Goal: Task Accomplishment & Management: Use online tool/utility

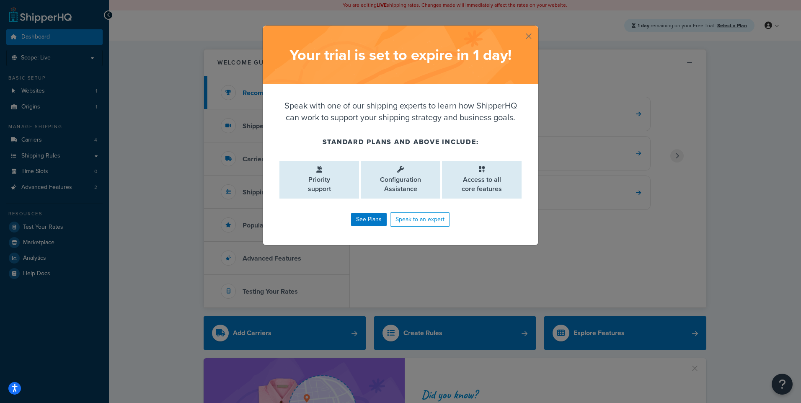
click at [536, 28] on button "button" at bounding box center [537, 27] width 2 height 2
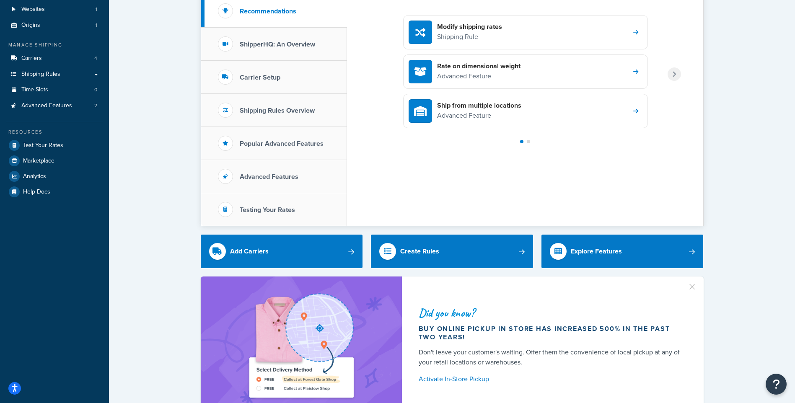
scroll to position [84, 0]
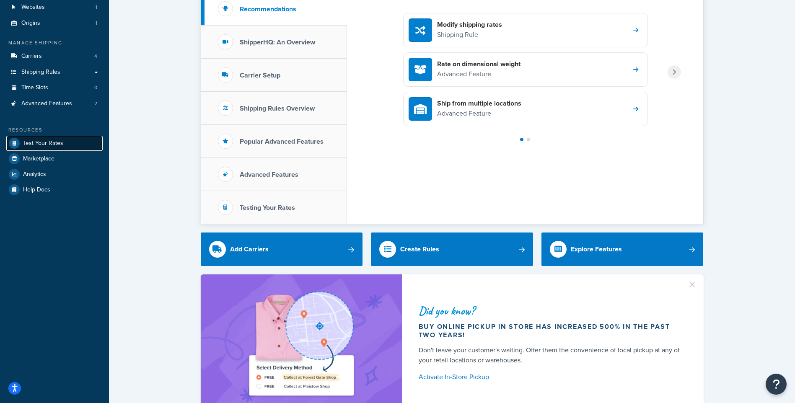
click at [88, 142] on link "Test Your Rates" at bounding box center [54, 143] width 96 height 15
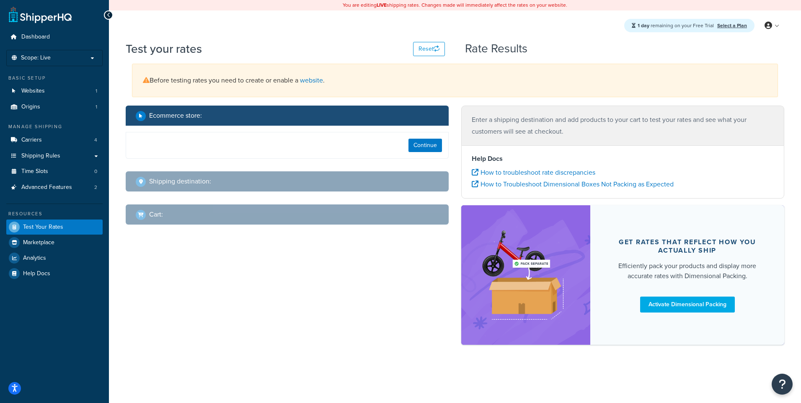
select select "[GEOGRAPHIC_DATA]"
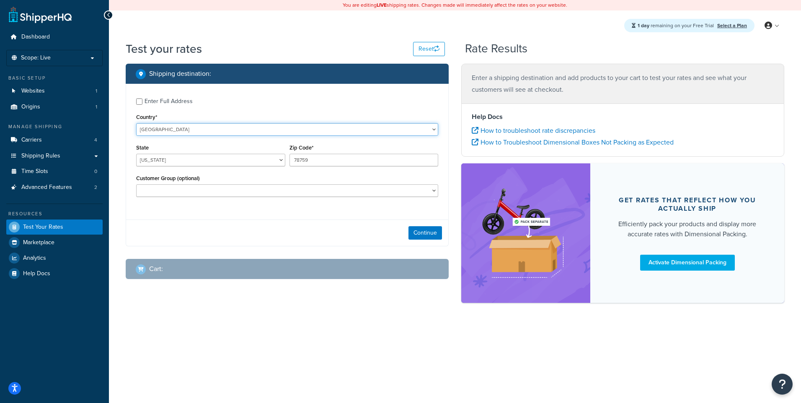
click at [194, 131] on select "[GEOGRAPHIC_DATA] [GEOGRAPHIC_DATA] [GEOGRAPHIC_DATA] [GEOGRAPHIC_DATA] [GEOGRA…" at bounding box center [287, 129] width 302 height 13
select select "CA"
click at [136, 123] on select "[GEOGRAPHIC_DATA] [GEOGRAPHIC_DATA] [GEOGRAPHIC_DATA] [GEOGRAPHIC_DATA] [GEOGRA…" at bounding box center [287, 129] width 302 height 13
click at [262, 161] on select "[GEOGRAPHIC_DATA] [GEOGRAPHIC_DATA] [GEOGRAPHIC_DATA] [GEOGRAPHIC_DATA] [GEOGRA…" at bounding box center [210, 160] width 149 height 13
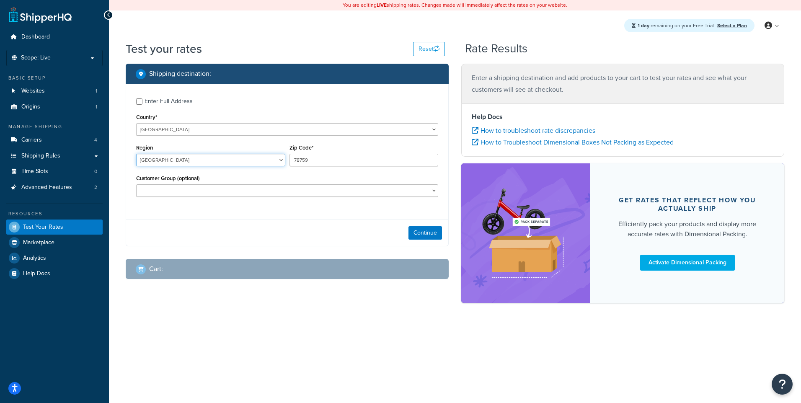
click at [262, 161] on select "[GEOGRAPHIC_DATA] [GEOGRAPHIC_DATA] [GEOGRAPHIC_DATA] [GEOGRAPHIC_DATA] [GEOGRA…" at bounding box center [210, 160] width 149 height 13
select select "ON"
click at [136, 154] on select "[GEOGRAPHIC_DATA] [GEOGRAPHIC_DATA] [GEOGRAPHIC_DATA] [GEOGRAPHIC_DATA] [GEOGRA…" at bounding box center [210, 160] width 149 height 13
click at [374, 147] on div "Zip Code* 78759" at bounding box center [364, 154] width 149 height 24
click at [363, 165] on input "78759" at bounding box center [364, 160] width 149 height 13
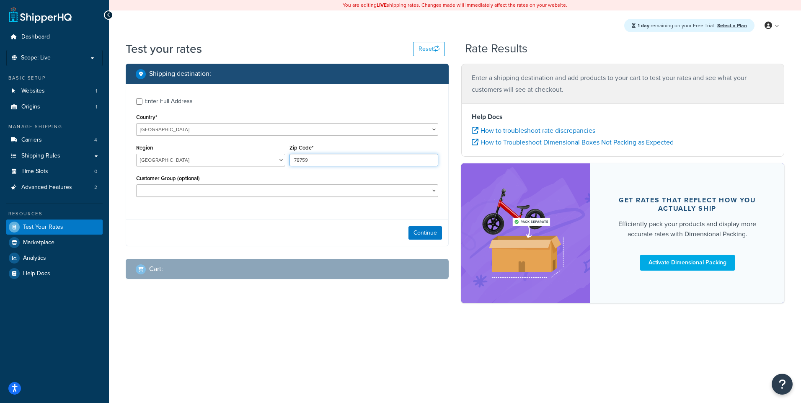
click at [363, 165] on input "78759" at bounding box center [364, 160] width 149 height 13
paste input "L3M 4X5"
type input "L3M 4X5"
click at [419, 233] on button "Continue" at bounding box center [426, 232] width 34 height 13
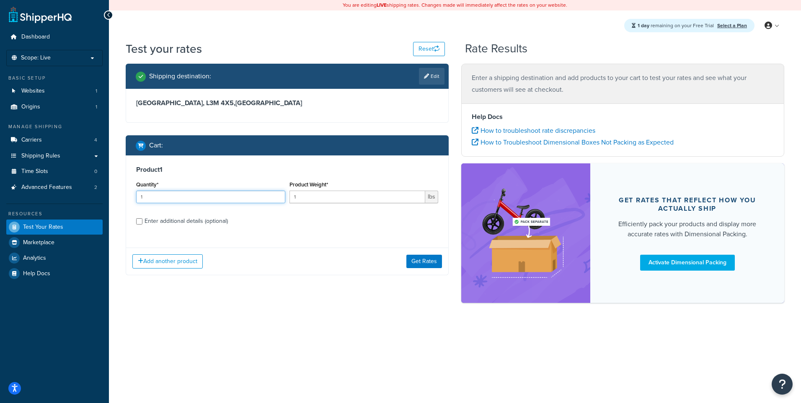
click at [192, 199] on input "1" at bounding box center [210, 197] width 149 height 13
click at [179, 222] on div "Enter additional details (optional)" at bounding box center [186, 221] width 83 height 12
click at [142, 222] on input "Enter additional details (optional)" at bounding box center [139, 221] width 6 height 6
checkbox input "true"
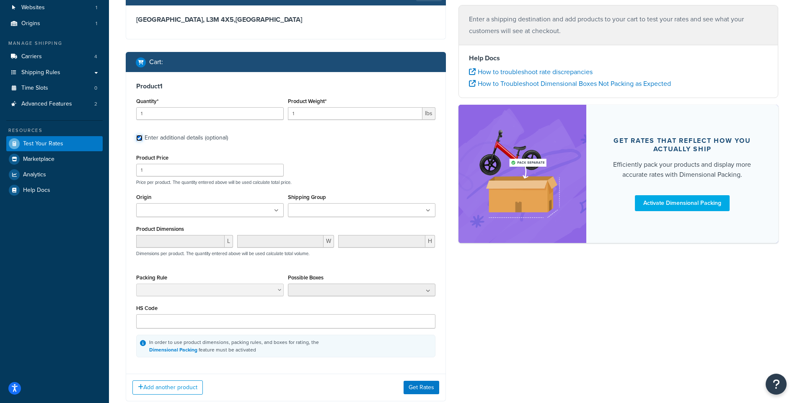
scroll to position [84, 0]
click at [240, 312] on div "HS Code" at bounding box center [285, 315] width 299 height 26
click at [241, 324] on input "HS Code" at bounding box center [285, 321] width 299 height 14
click at [173, 173] on input "1" at bounding box center [210, 169] width 148 height 13
click at [191, 212] on input "Origin" at bounding box center [176, 210] width 74 height 9
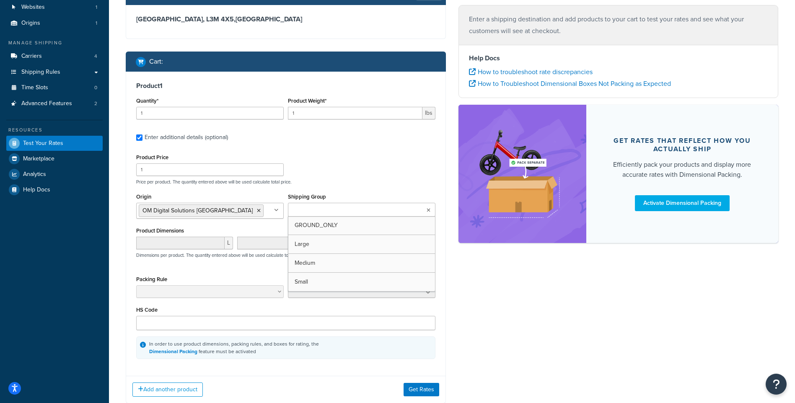
click at [313, 214] on input "Shipping Group" at bounding box center [327, 210] width 74 height 9
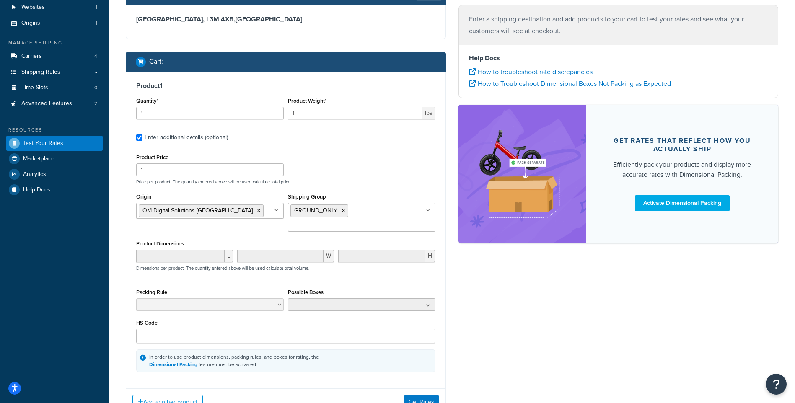
click at [341, 160] on div "Product Price 1 Price per product. The quantity entered above will be used calc…" at bounding box center [285, 168] width 303 height 33
drag, startPoint x: 193, startPoint y: 170, endPoint x: 36, endPoint y: 153, distance: 158.0
click at [36, 153] on div "Dashboard Scope: Live Basic Setup Websites 1 Origins 1 Manage Shipping Carriers…" at bounding box center [397, 193] width 795 height 554
paste input "279.99"
type input "279.99"
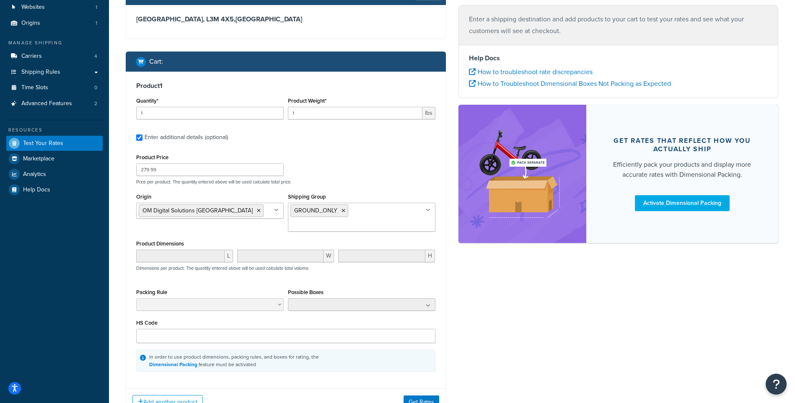
click at [305, 163] on div "Product Price 279.99 Price per product. The quantity entered above will be used…" at bounding box center [285, 168] width 303 height 33
click at [181, 168] on input "279.99" at bounding box center [210, 169] width 148 height 13
drag, startPoint x: 564, startPoint y: 34, endPoint x: 550, endPoint y: 36, distance: 14.0
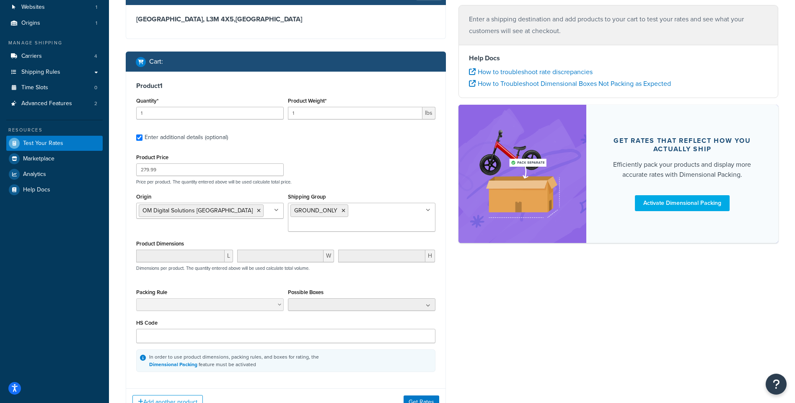
click at [564, 34] on p "Enter a shipping destination and add products to your cart to test your rates a…" at bounding box center [618, 24] width 299 height 23
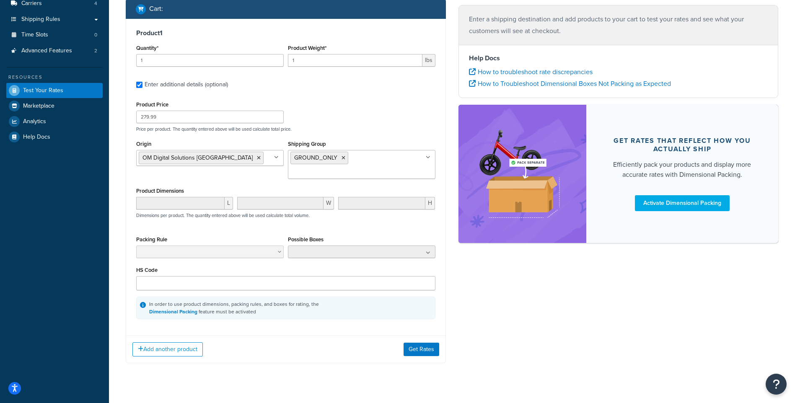
scroll to position [139, 0]
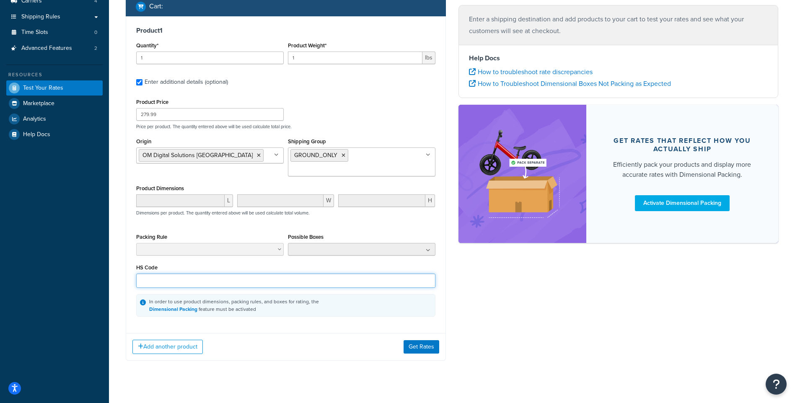
click at [240, 274] on input "HS Code" at bounding box center [285, 281] width 299 height 14
paste input "8507.60.0020"
type input "8507.60.0020"
drag, startPoint x: 303, startPoint y: 60, endPoint x: 272, endPoint y: 58, distance: 30.2
click at [272, 58] on div "Quantity* 1 Product Weight* 1 lbs" at bounding box center [285, 55] width 303 height 31
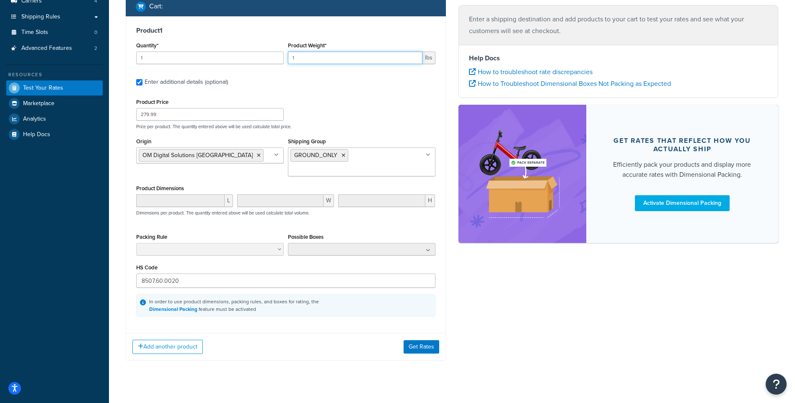
paste input "0.75"
type input "0.75"
click at [339, 90] on div "Product 1 Quantity* 1 Product Weight* 0.75 lbs Enter additional details (option…" at bounding box center [285, 171] width 319 height 311
click at [419, 340] on button "Get Rates" at bounding box center [422, 346] width 36 height 13
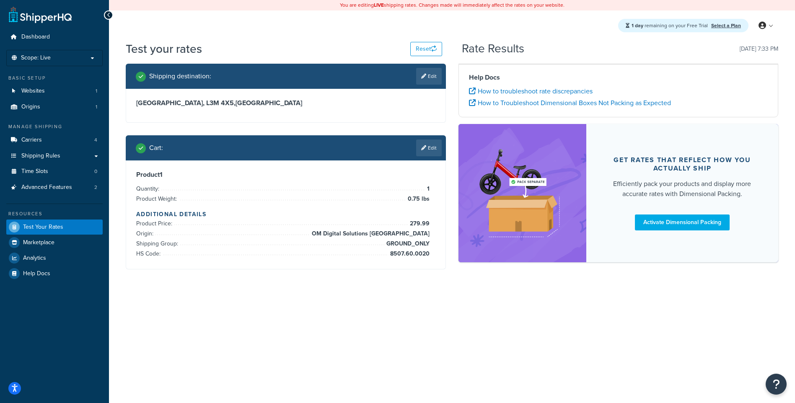
scroll to position [0, 0]
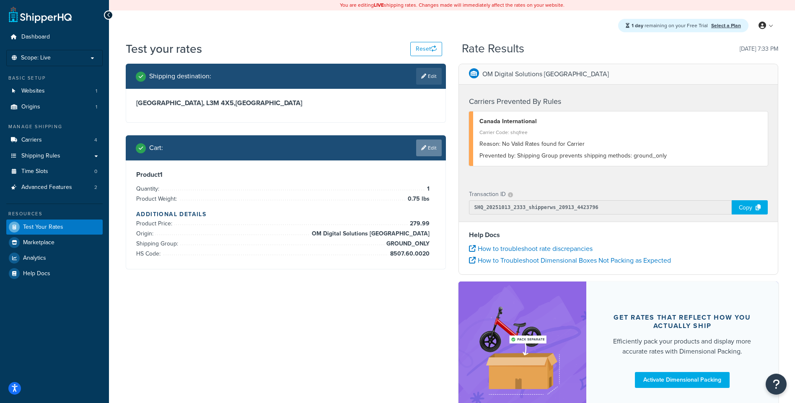
click at [426, 145] on link "Edit" at bounding box center [429, 148] width 26 height 17
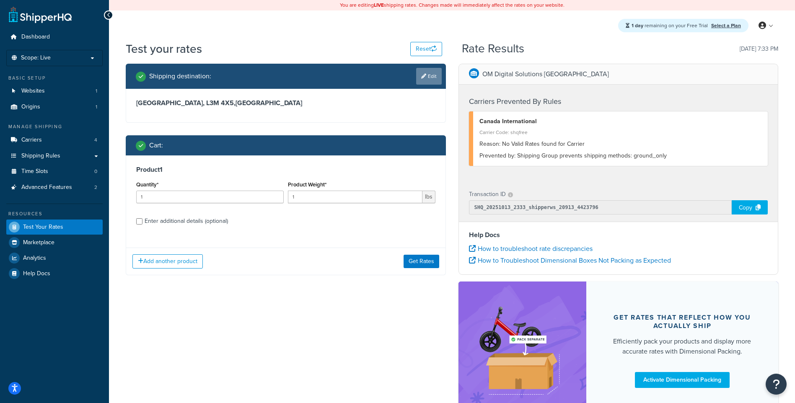
click at [422, 79] on icon at bounding box center [423, 76] width 5 height 5
select select "CA"
select select "ON"
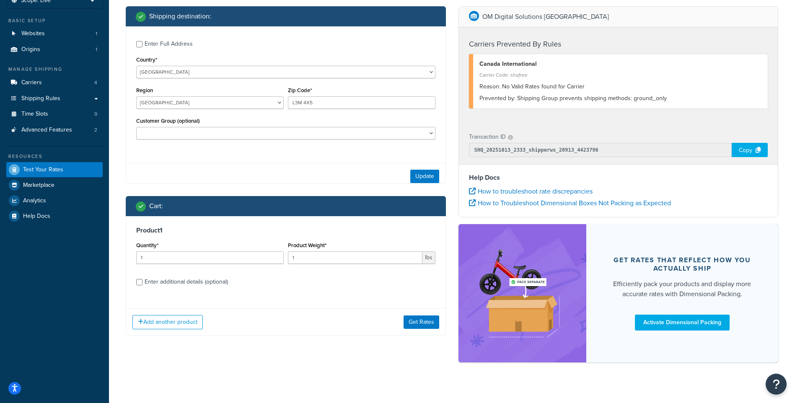
scroll to position [67, 0]
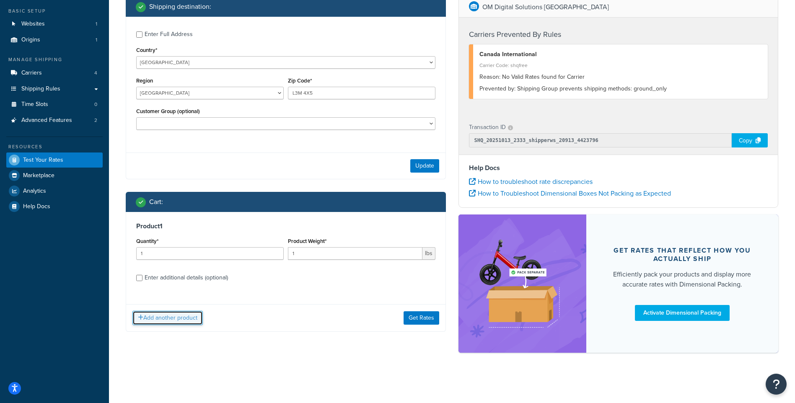
click at [186, 312] on button "Add another product" at bounding box center [167, 318] width 70 height 14
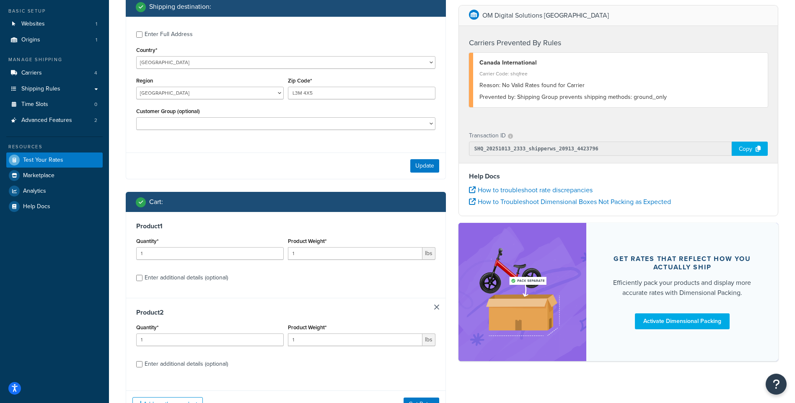
click at [436, 315] on div "Product 2 Quantity* 1 Product Weight* 1 lbs Enter additional details (optional)" at bounding box center [285, 341] width 319 height 86
click at [435, 308] on link at bounding box center [436, 307] width 5 height 5
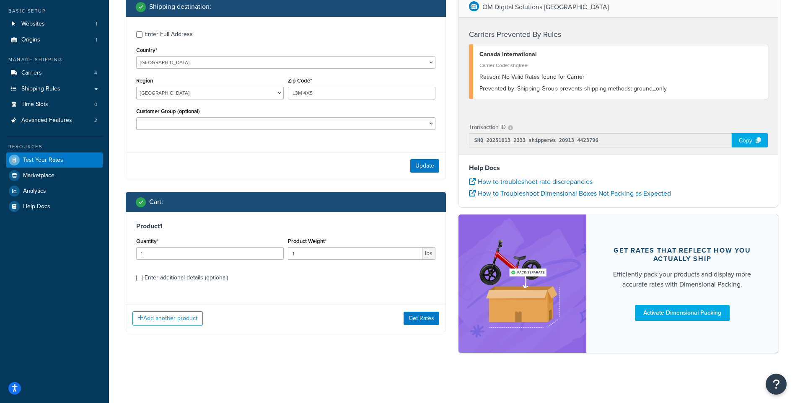
click at [201, 281] on div "Enter additional details (optional)" at bounding box center [186, 278] width 83 height 12
click at [142, 281] on input "Enter additional details (optional)" at bounding box center [139, 278] width 6 height 6
checkbox input "true"
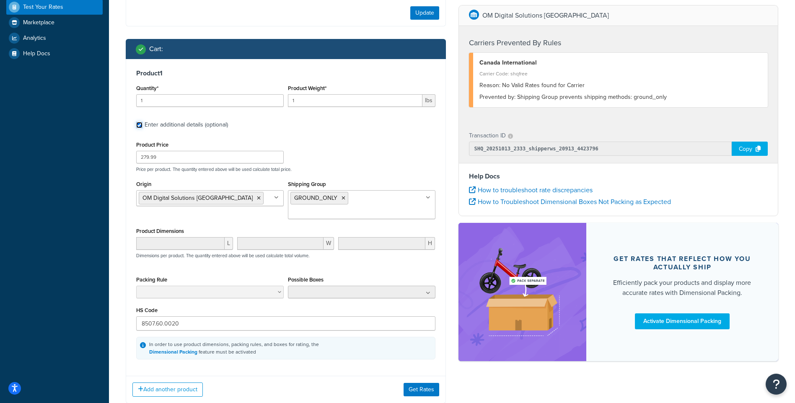
scroll to position [235, 0]
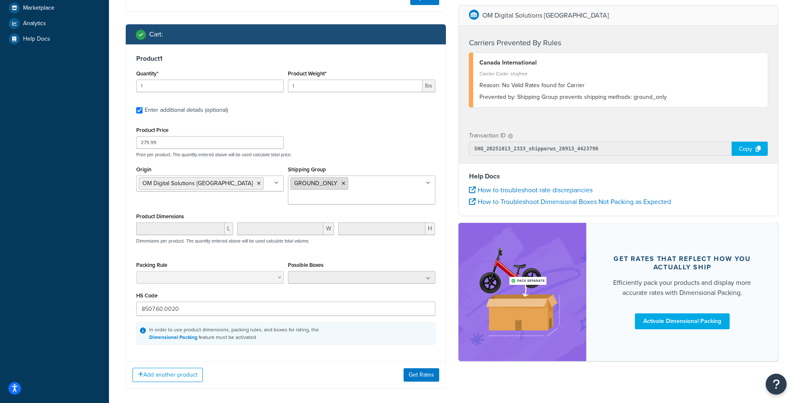
click at [342, 186] on icon at bounding box center [344, 183] width 4 height 5
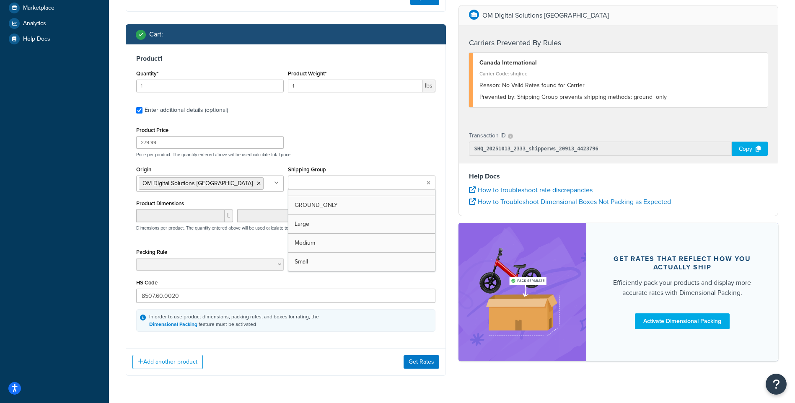
click at [350, 182] on input "Shipping Group" at bounding box center [327, 183] width 74 height 9
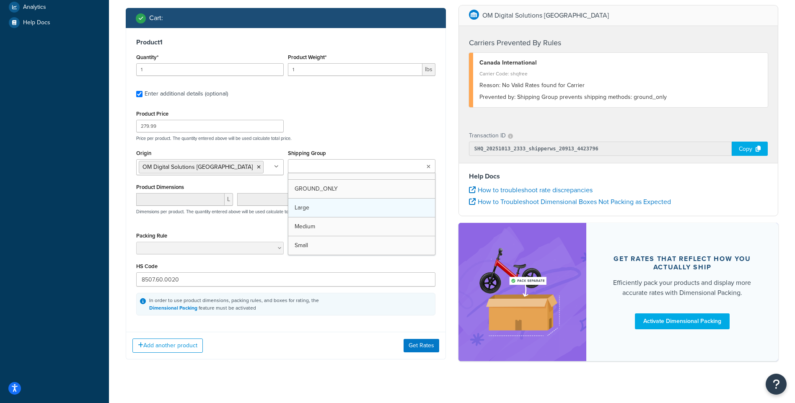
scroll to position [264, 0]
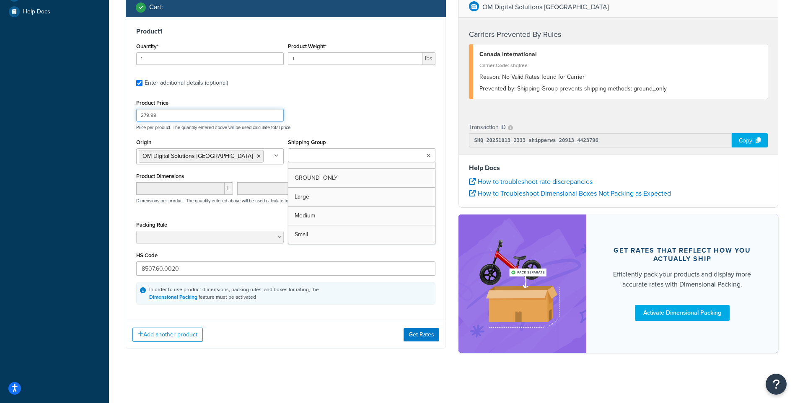
click at [369, 116] on div "Product Price 279.99 Price per product. The quantity entered above will be used…" at bounding box center [285, 113] width 303 height 33
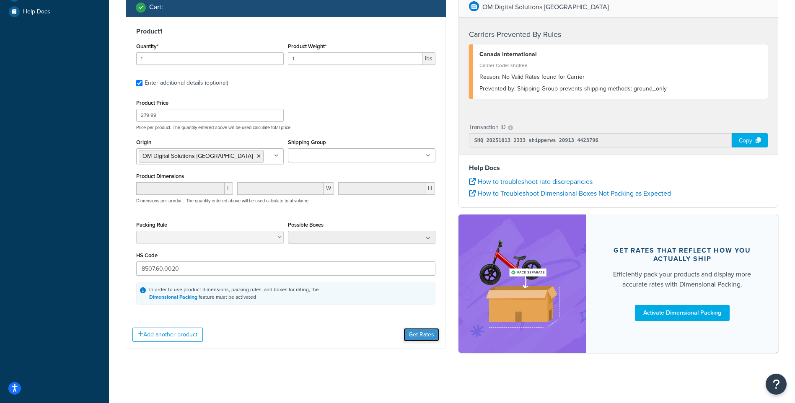
click at [415, 333] on button "Get Rates" at bounding box center [422, 334] width 36 height 13
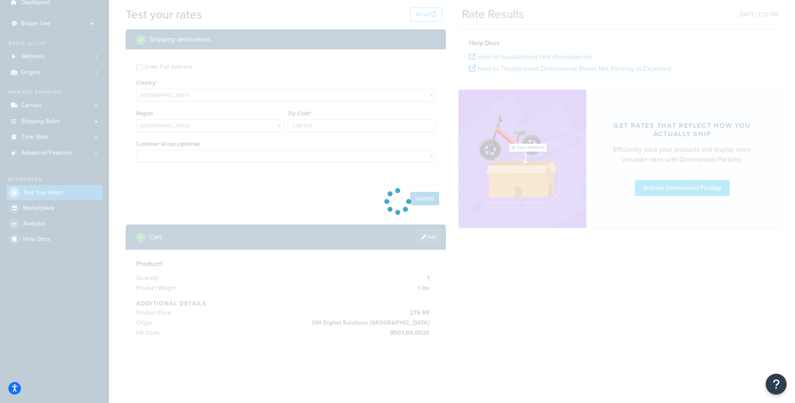
scroll to position [41, 0]
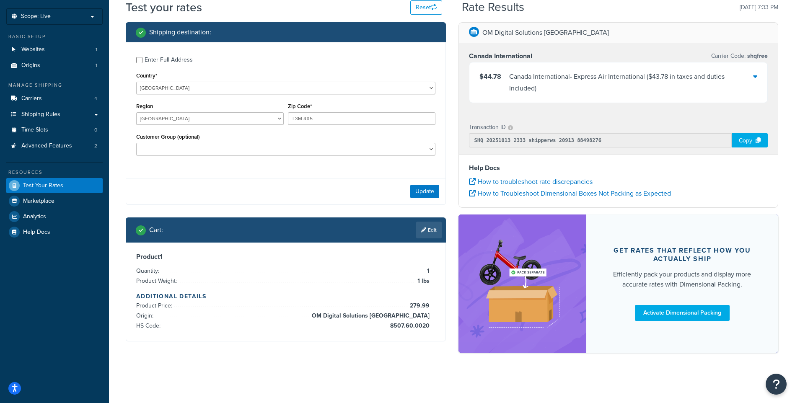
click at [458, 67] on div "OM Digital Solutions [GEOGRAPHIC_DATA] [GEOGRAPHIC_DATA] International Carrier …" at bounding box center [618, 191] width 333 height 339
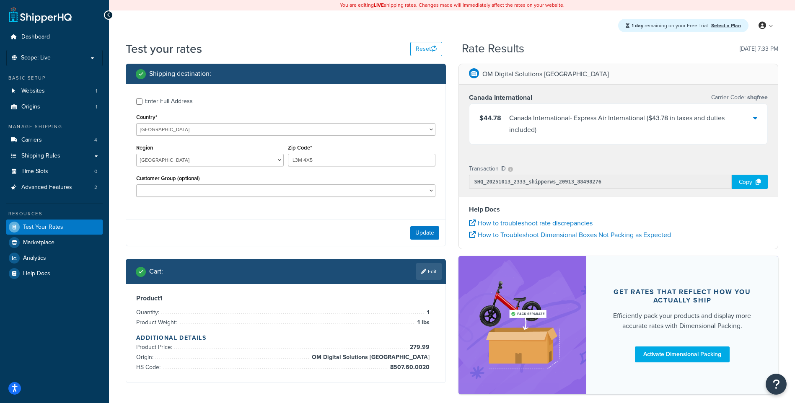
click at [344, 54] on div "Test your rates Reset" at bounding box center [284, 49] width 316 height 16
drag, startPoint x: 323, startPoint y: 161, endPoint x: 258, endPoint y: 161, distance: 65.0
click at [258, 161] on div "Region [GEOGRAPHIC_DATA] [GEOGRAPHIC_DATA] [GEOGRAPHIC_DATA] [GEOGRAPHIC_DATA] …" at bounding box center [285, 157] width 303 height 31
paste input "V3h5e7"
type input "V3h5e7"
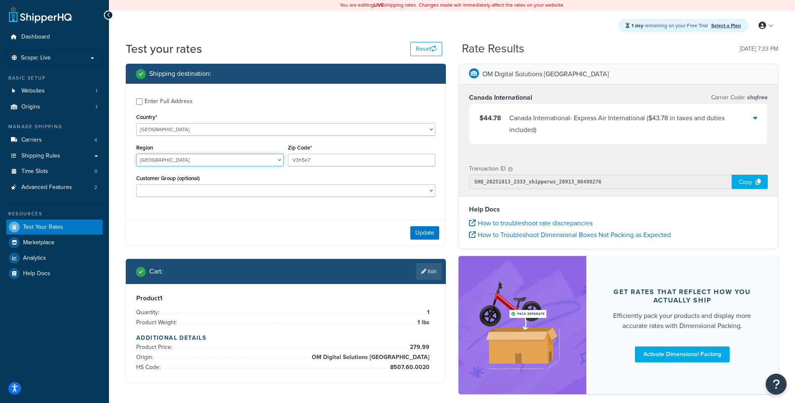
click at [233, 165] on select "[GEOGRAPHIC_DATA] [GEOGRAPHIC_DATA] [GEOGRAPHIC_DATA] [GEOGRAPHIC_DATA] [GEOGRA…" at bounding box center [210, 160] width 148 height 13
select select "BC"
click at [136, 154] on select "[GEOGRAPHIC_DATA] [GEOGRAPHIC_DATA] [GEOGRAPHIC_DATA] [GEOGRAPHIC_DATA] [GEOGRA…" at bounding box center [210, 160] width 148 height 13
click at [419, 229] on button "Update" at bounding box center [424, 232] width 29 height 13
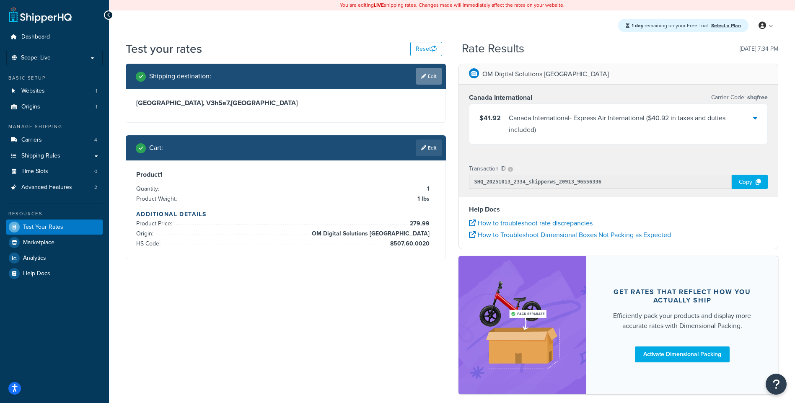
click at [427, 78] on link "Edit" at bounding box center [429, 76] width 26 height 17
select select "CA"
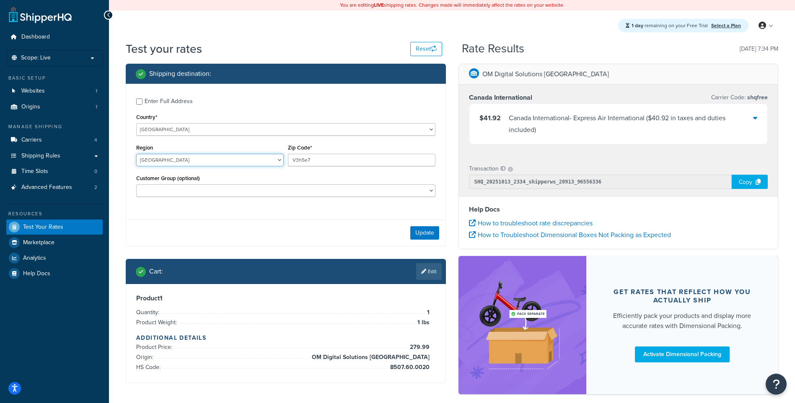
click at [232, 158] on select "[GEOGRAPHIC_DATA] [GEOGRAPHIC_DATA] [GEOGRAPHIC_DATA] [GEOGRAPHIC_DATA] [GEOGRA…" at bounding box center [210, 160] width 148 height 13
click at [189, 165] on select "[GEOGRAPHIC_DATA] [GEOGRAPHIC_DATA] [GEOGRAPHIC_DATA] [GEOGRAPHIC_DATA] [GEOGRA…" at bounding box center [210, 160] width 148 height 13
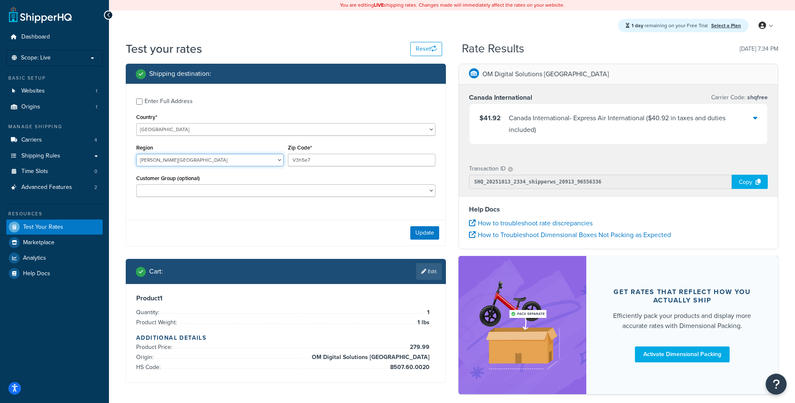
click at [136, 154] on select "[GEOGRAPHIC_DATA] [GEOGRAPHIC_DATA] [GEOGRAPHIC_DATA] [GEOGRAPHIC_DATA] [GEOGRA…" at bounding box center [210, 160] width 148 height 13
click at [179, 165] on select "[GEOGRAPHIC_DATA] [GEOGRAPHIC_DATA] [GEOGRAPHIC_DATA] [GEOGRAPHIC_DATA] [GEOGRA…" at bounding box center [210, 160] width 148 height 13
select select "QC"
click at [136, 154] on select "[GEOGRAPHIC_DATA] [GEOGRAPHIC_DATA] [GEOGRAPHIC_DATA] [GEOGRAPHIC_DATA] [GEOGRA…" at bounding box center [210, 160] width 148 height 13
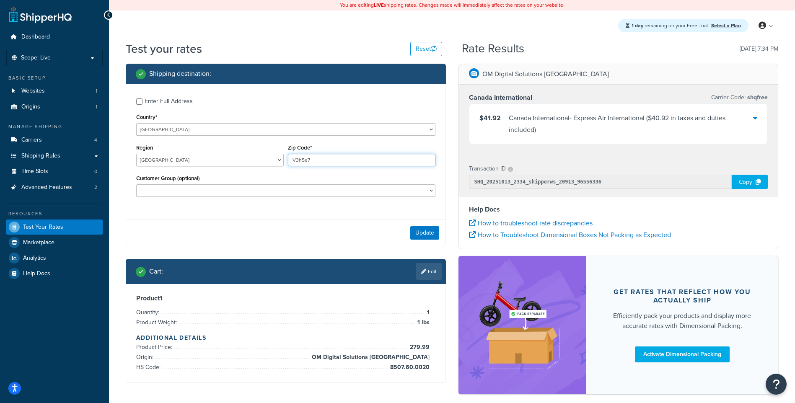
click at [308, 155] on input "V3h5e7" at bounding box center [362, 160] width 148 height 13
paste input "J7V8P2"
type input "J7V8P2"
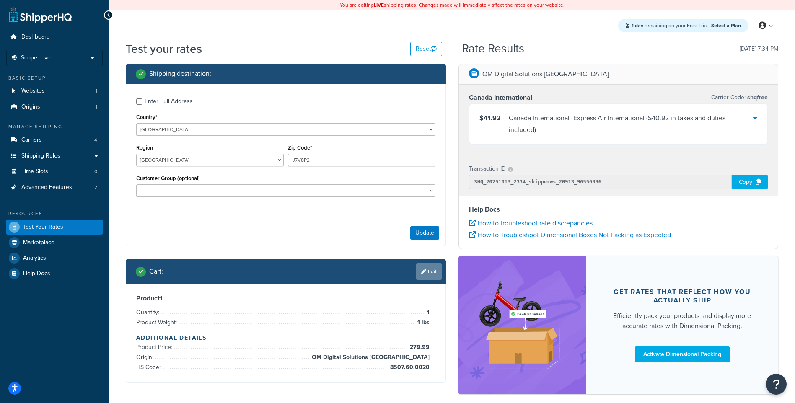
click at [427, 272] on link "Edit" at bounding box center [429, 271] width 26 height 17
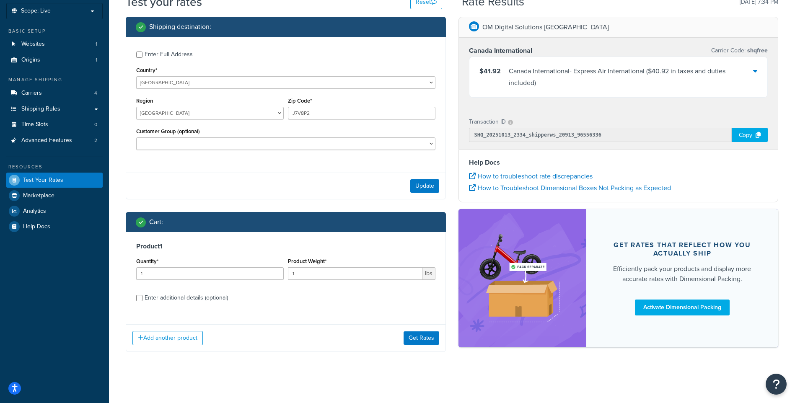
scroll to position [52, 0]
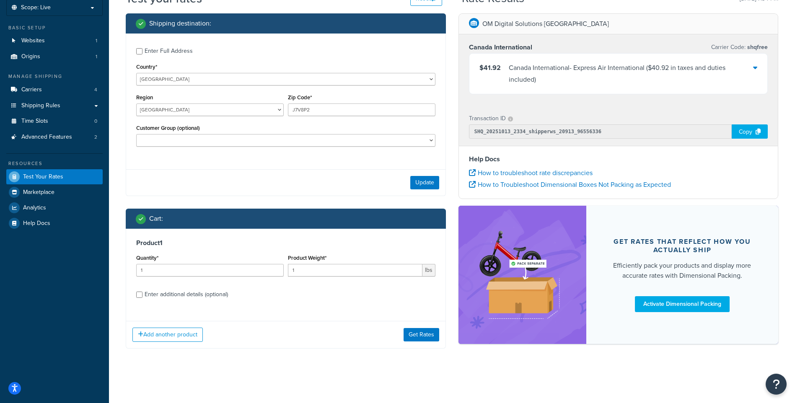
click at [168, 295] on div "Enter additional details (optional)" at bounding box center [186, 295] width 83 height 12
click at [142, 295] on input "Enter additional details (optional)" at bounding box center [139, 295] width 6 height 6
checkbox input "true"
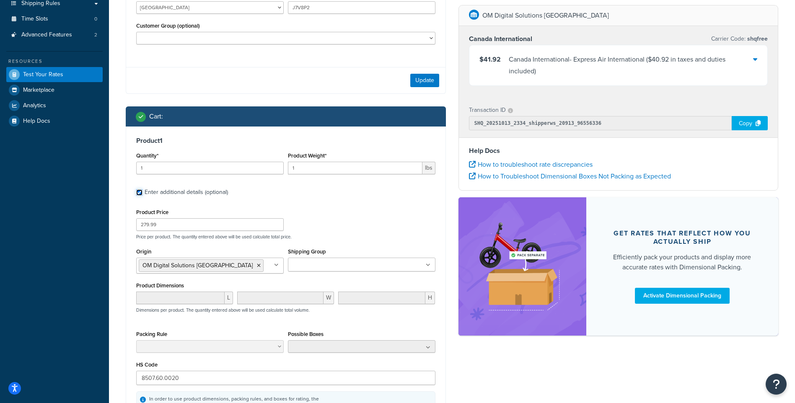
scroll to position [160, 0]
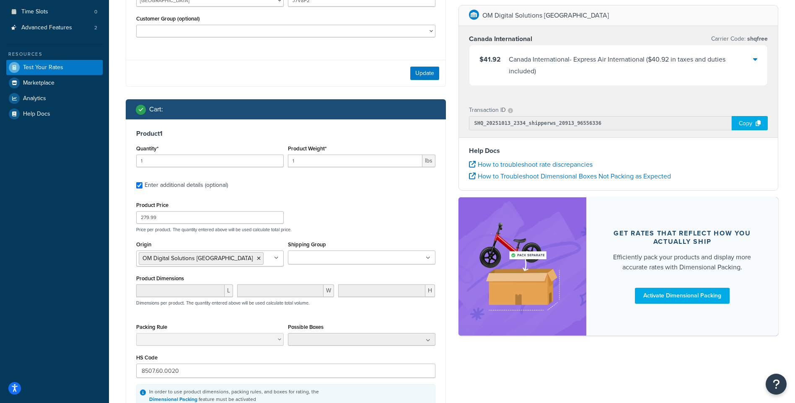
click at [227, 225] on div "Product Price 279.99 Price per product. The quantity entered above will be used…" at bounding box center [285, 215] width 303 height 33
drag, startPoint x: 227, startPoint y: 225, endPoint x: 223, endPoint y: 217, distance: 9.6
click at [223, 217] on input "279.99" at bounding box center [210, 217] width 148 height 13
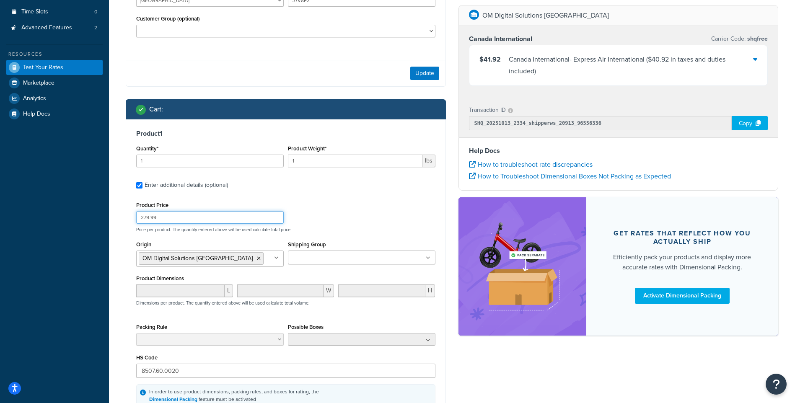
click at [223, 217] on input "279.99" at bounding box center [210, 217] width 148 height 13
click at [222, 217] on input "279.99" at bounding box center [210, 217] width 148 height 13
paste input "74"
type input "749.99"
drag, startPoint x: 330, startPoint y: 166, endPoint x: 248, endPoint y: 157, distance: 82.7
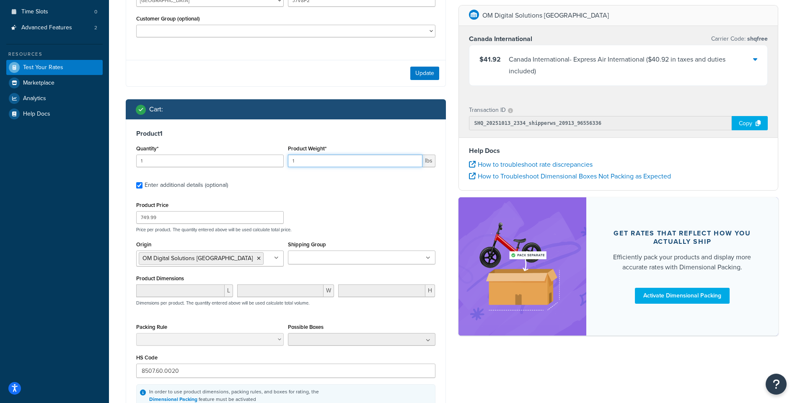
click at [248, 157] on div "Quantity* 1 Product Weight* 1 lbs" at bounding box center [285, 158] width 303 height 31
paste input "0.9"
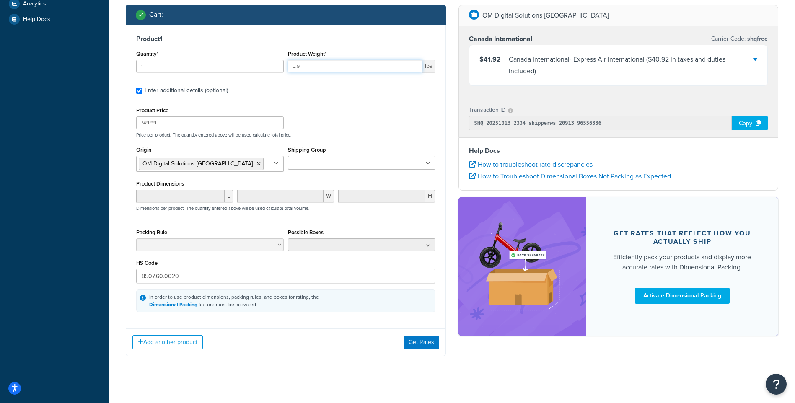
scroll to position [264, 0]
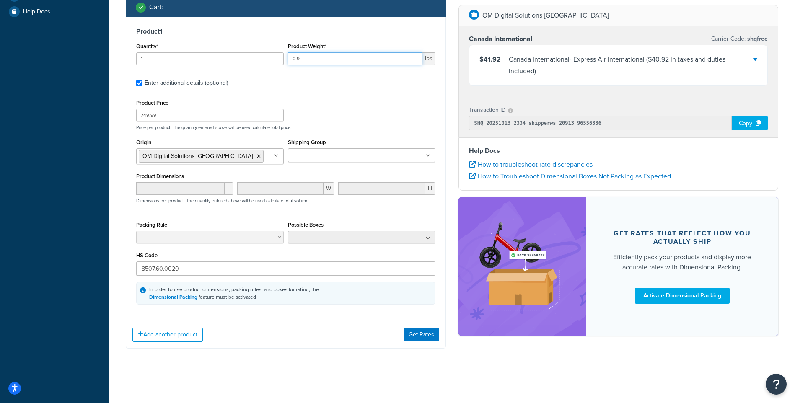
type input "0.9"
click at [190, 272] on input "8507.60.0020" at bounding box center [285, 269] width 299 height 14
paste input "25.89.400"
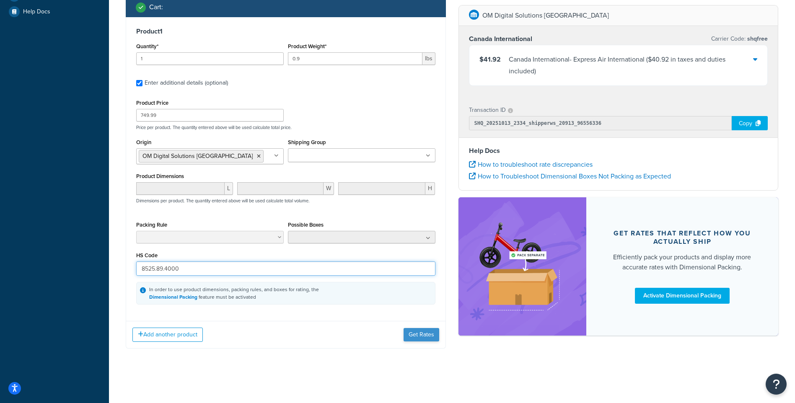
type input "8525.89.4000"
click at [420, 338] on button "Get Rates" at bounding box center [422, 334] width 36 height 13
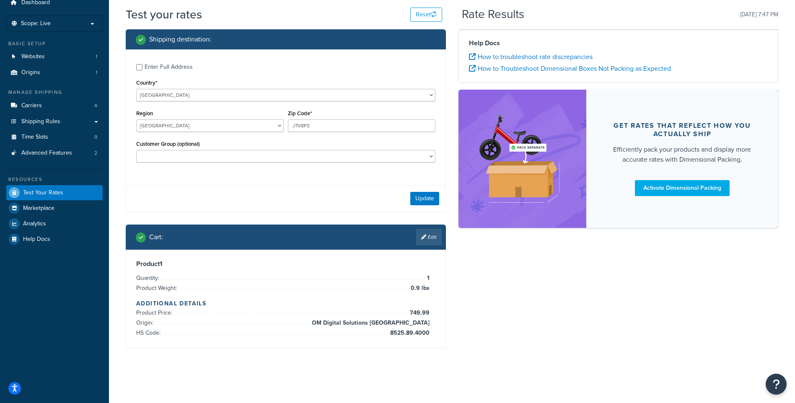
scroll to position [0, 0]
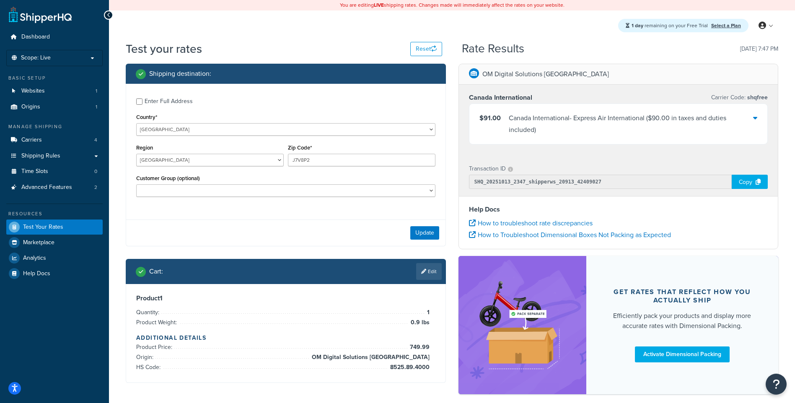
click at [298, 37] on div "1 day remaining on your Free Trial Select a Plan My Profile Billing Global Sett…" at bounding box center [452, 25] width 686 height 30
click at [301, 161] on input "J7V8P2" at bounding box center [362, 160] width 148 height 13
paste input "T3L 2P1"
type input "T3L 2P1"
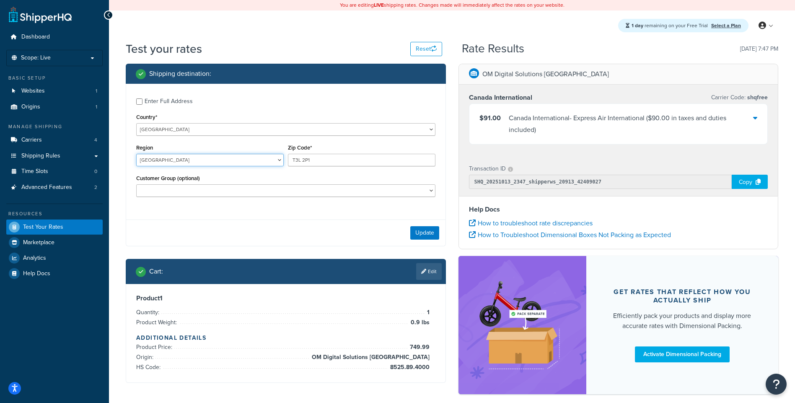
click at [162, 164] on select "[GEOGRAPHIC_DATA] [GEOGRAPHIC_DATA] [GEOGRAPHIC_DATA] [GEOGRAPHIC_DATA] [GEOGRA…" at bounding box center [210, 160] width 148 height 13
select select "AB"
click at [136, 154] on select "[GEOGRAPHIC_DATA] [GEOGRAPHIC_DATA] [GEOGRAPHIC_DATA] [GEOGRAPHIC_DATA] [GEOGRA…" at bounding box center [210, 160] width 148 height 13
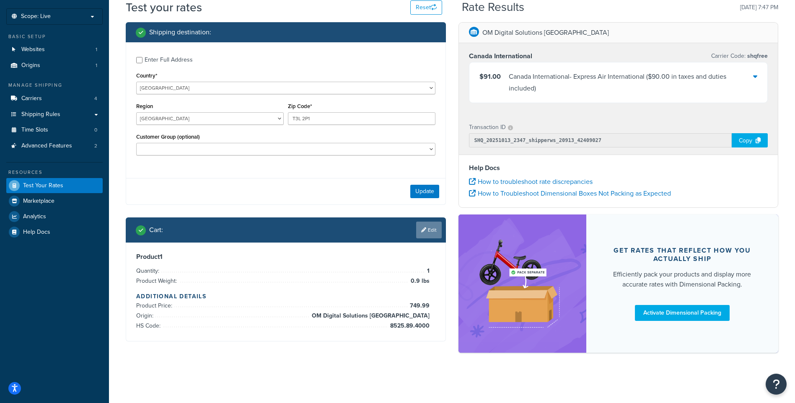
click at [430, 225] on link "Edit" at bounding box center [429, 230] width 26 height 17
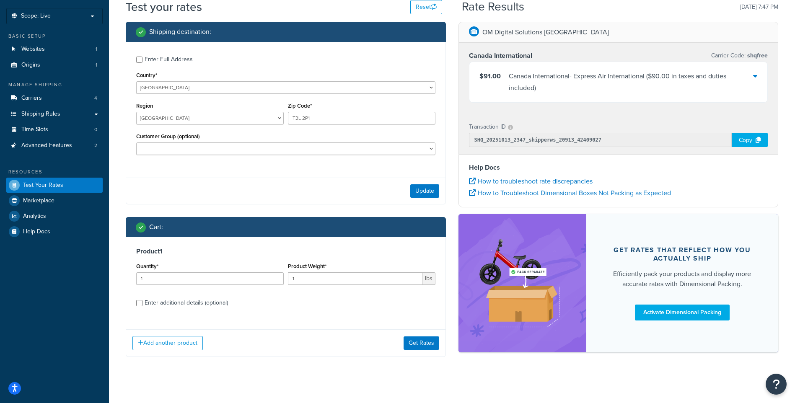
scroll to position [52, 0]
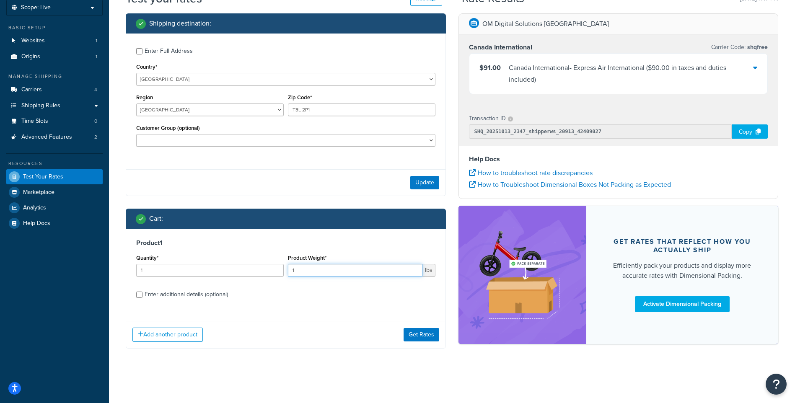
click at [360, 272] on input "1" at bounding box center [355, 270] width 135 height 13
paste input "3.49"
drag, startPoint x: 351, startPoint y: 271, endPoint x: 205, endPoint y: 271, distance: 146.3
click at [205, 271] on div "Quantity* 1 Product Weight* 13.49 lbs" at bounding box center [285, 267] width 303 height 31
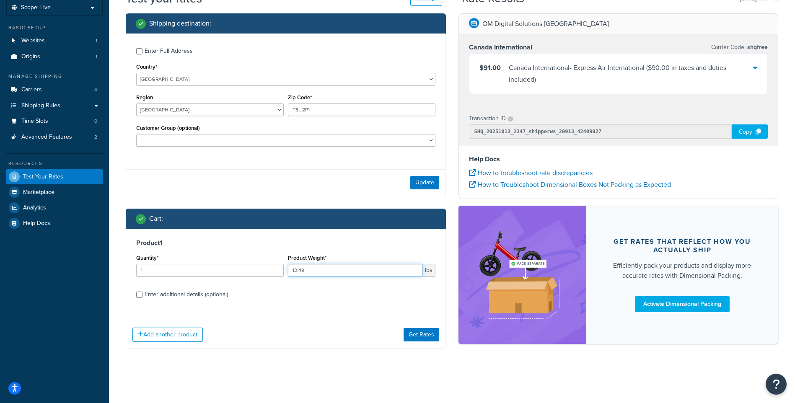
paste input "number"
type input "3.49"
click at [157, 299] on div "Enter additional details (optional)" at bounding box center [186, 295] width 83 height 12
click at [142, 298] on input "Enter additional details (optional)" at bounding box center [139, 295] width 6 height 6
checkbox input "true"
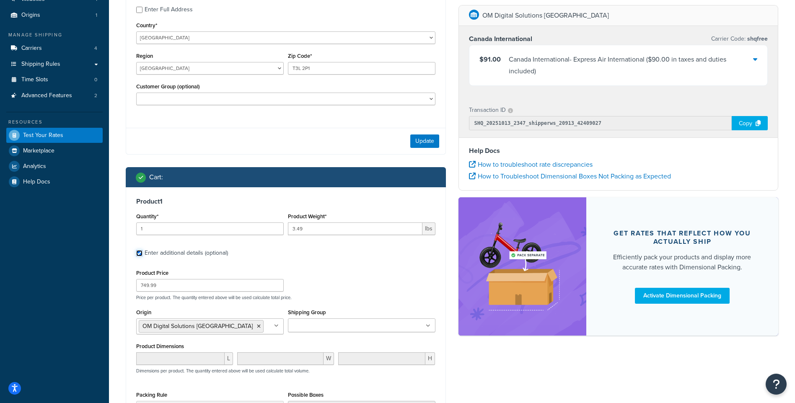
scroll to position [160, 0]
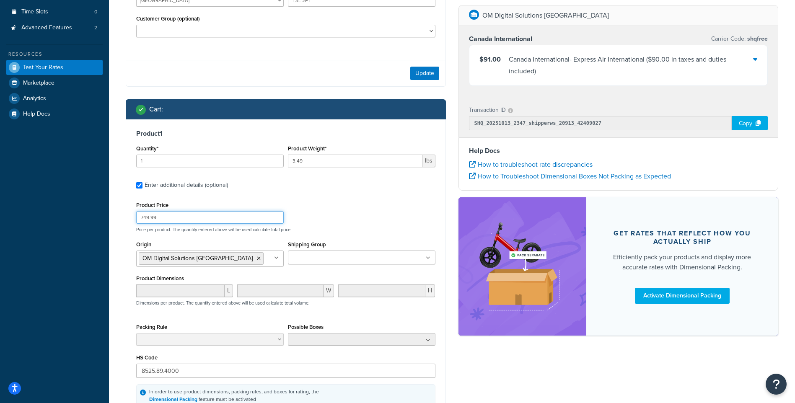
click at [179, 218] on input "749.99" at bounding box center [210, 217] width 148 height 13
paste input "279"
type input "2799.99"
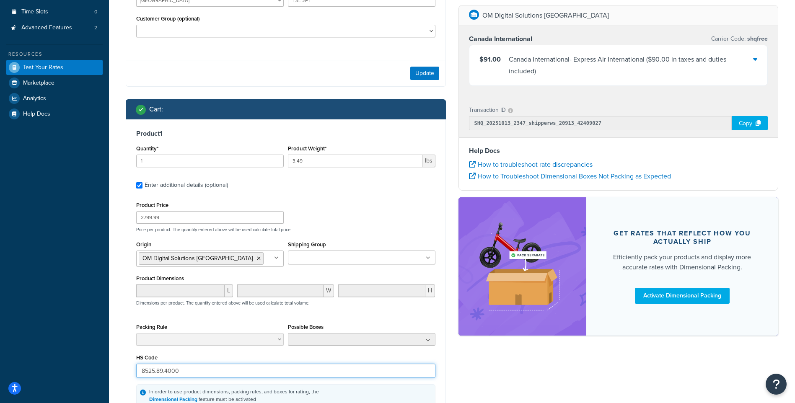
click at [183, 366] on input "8525.89.4000" at bounding box center [285, 371] width 299 height 14
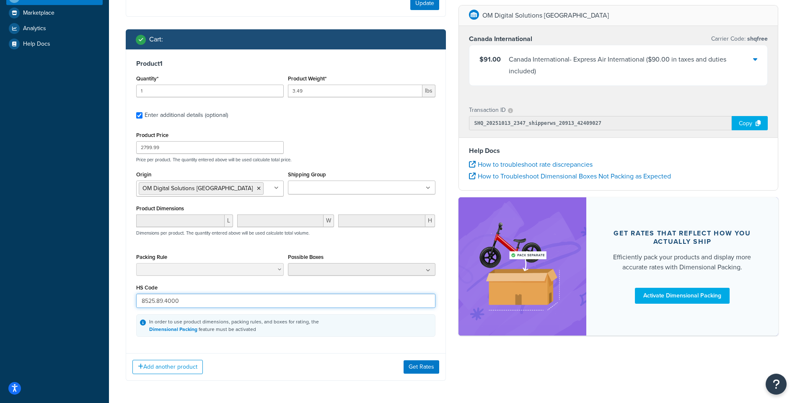
scroll to position [264, 0]
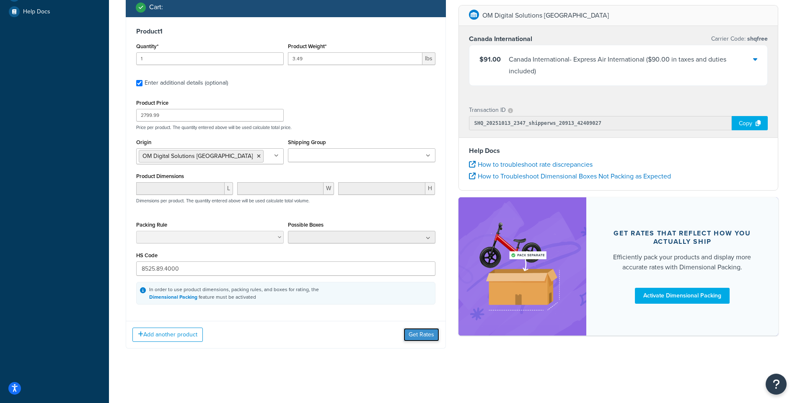
click at [404, 337] on button "Get Rates" at bounding box center [422, 334] width 36 height 13
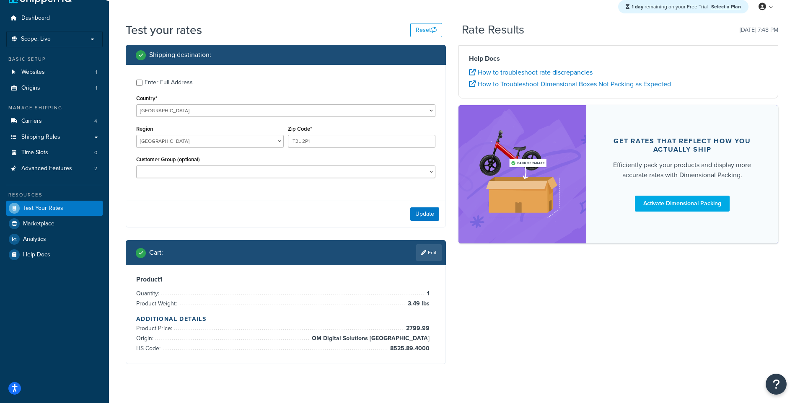
scroll to position [0, 0]
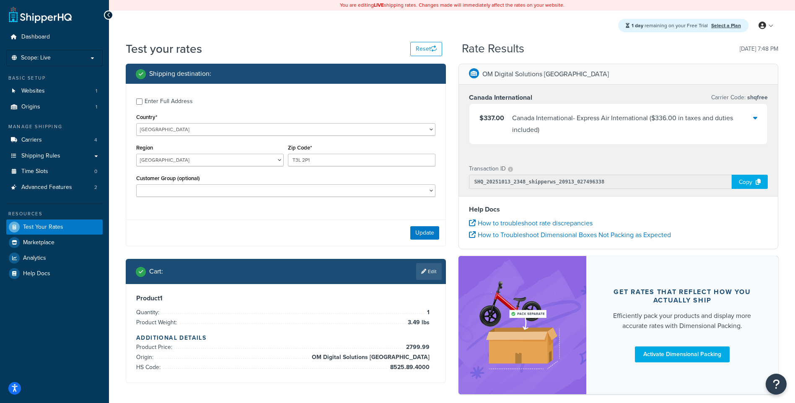
click at [781, 133] on div "OM Digital Solutions [GEOGRAPHIC_DATA] [GEOGRAPHIC_DATA] International Carrier …" at bounding box center [618, 233] width 333 height 339
click at [318, 158] on input "T3L 2P1" at bounding box center [362, 160] width 148 height 13
paste input "M4L2M2"
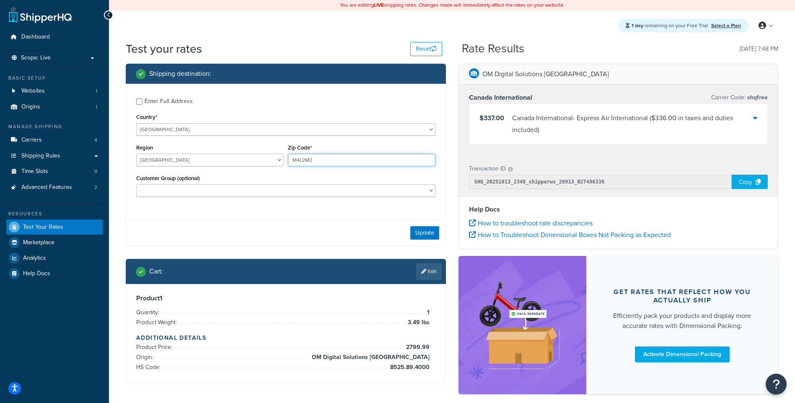
type input "M4L2M2"
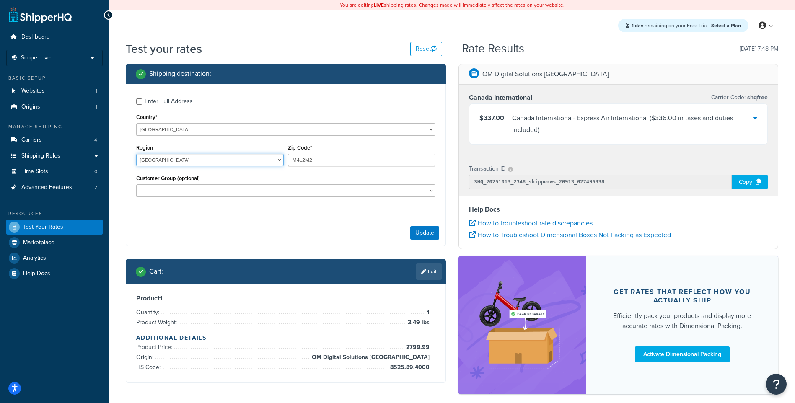
click at [196, 158] on select "[GEOGRAPHIC_DATA] [GEOGRAPHIC_DATA] [GEOGRAPHIC_DATA] [GEOGRAPHIC_DATA] [GEOGRA…" at bounding box center [210, 160] width 148 height 13
select select "ON"
click at [136, 154] on select "[GEOGRAPHIC_DATA] [GEOGRAPHIC_DATA] [GEOGRAPHIC_DATA] [GEOGRAPHIC_DATA] [GEOGRA…" at bounding box center [210, 160] width 148 height 13
click at [433, 274] on link "Edit" at bounding box center [429, 271] width 26 height 17
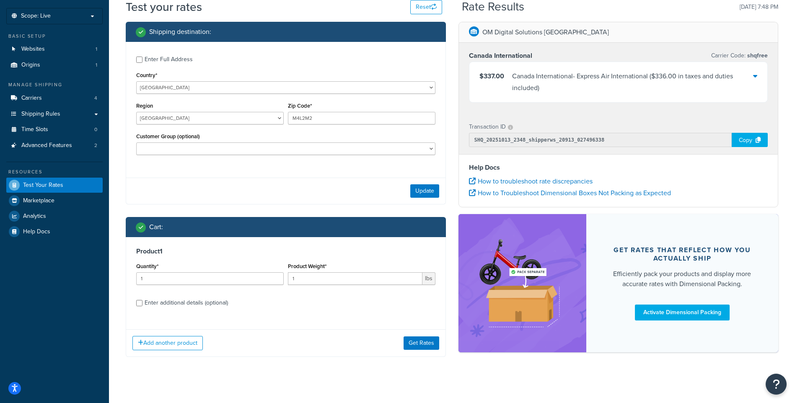
scroll to position [52, 0]
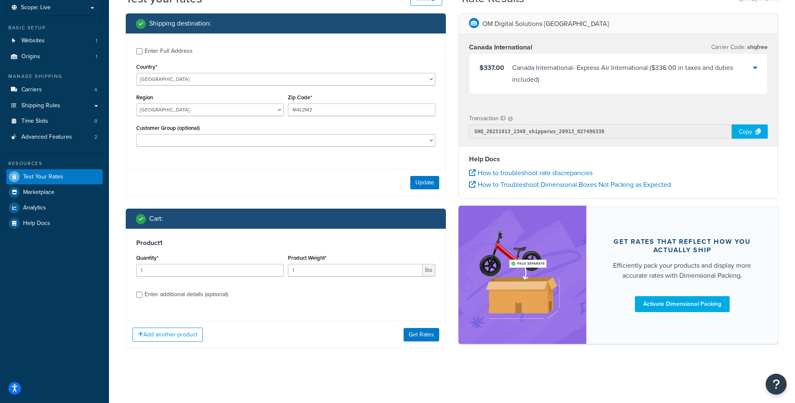
click at [224, 294] on div "Enter additional details (optional)" at bounding box center [186, 295] width 83 height 12
click at [142, 294] on input "Enter additional details (optional)" at bounding box center [139, 295] width 6 height 6
checkbox input "true"
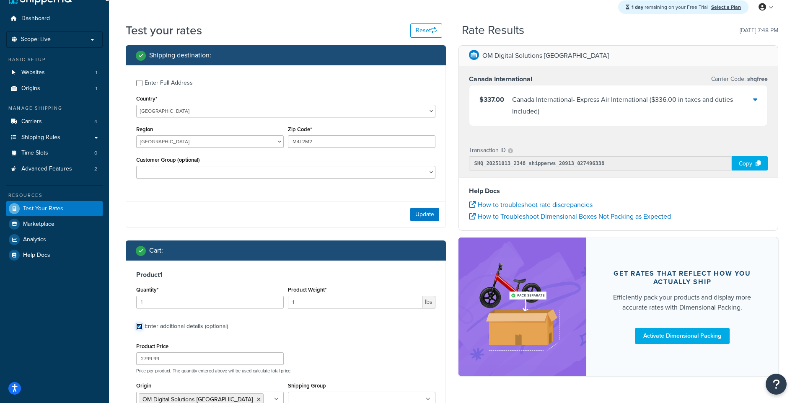
scroll to position [0, 0]
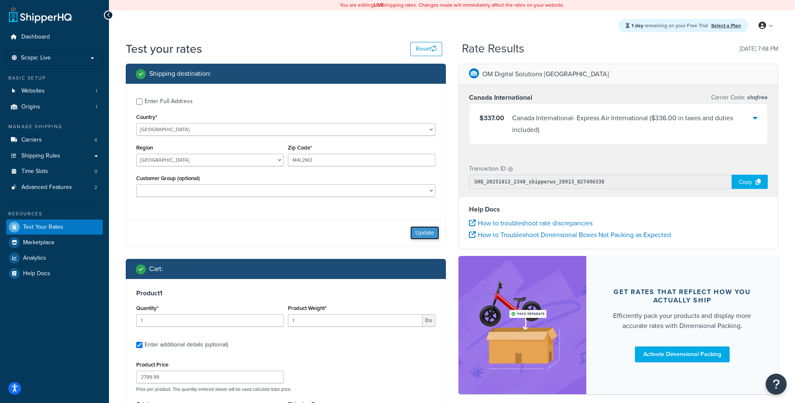
click at [431, 238] on button "Update" at bounding box center [424, 232] width 29 height 13
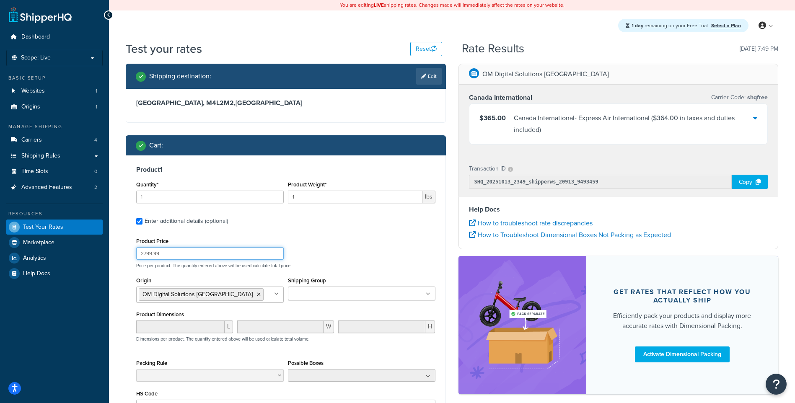
click at [232, 257] on input "2799.99" at bounding box center [210, 253] width 148 height 13
click at [230, 257] on input "2799.99" at bounding box center [210, 253] width 148 height 13
paste input "179999"
click at [230, 257] on input "2799.99179999" at bounding box center [210, 253] width 148 height 13
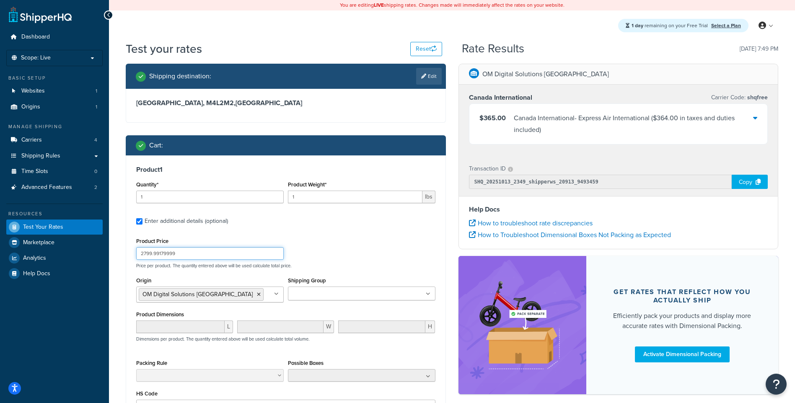
paste input "1799."
type input "1799.99"
click at [322, 201] on input "1" at bounding box center [355, 197] width 135 height 13
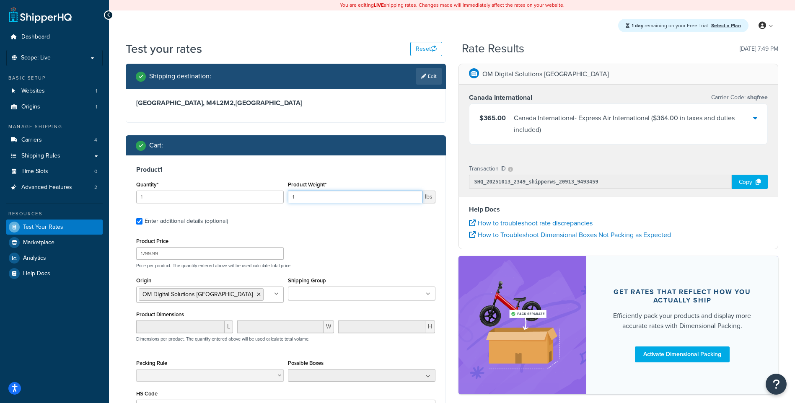
paste input ".94"
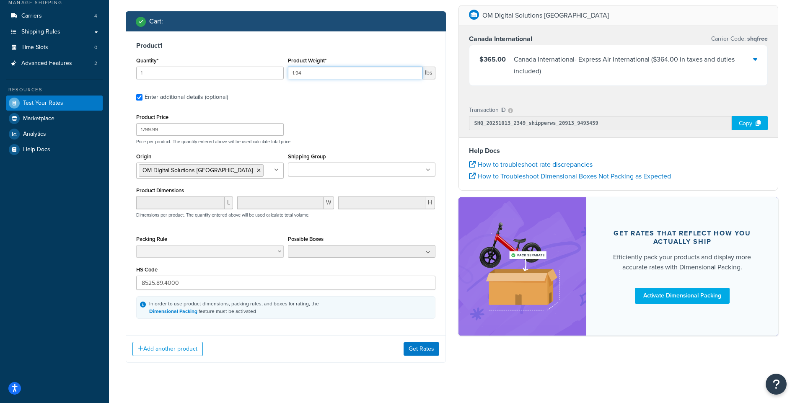
scroll to position [126, 0]
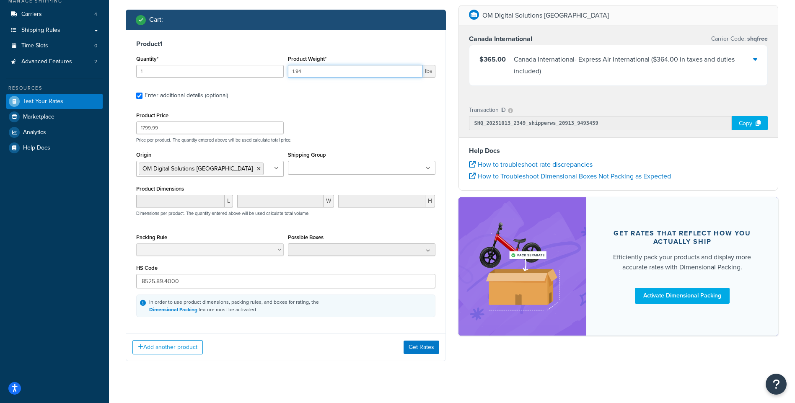
type input "1.94"
drag, startPoint x: 302, startPoint y: 284, endPoint x: 0, endPoint y: 256, distance: 303.4
click at [0, 256] on html "Accessibility Screen-Reader Guide, Feedback, and Issue Reporting | New window S…" at bounding box center [397, 144] width 795 height 541
paste input "9002.11.9"
type input "9002.11.9000"
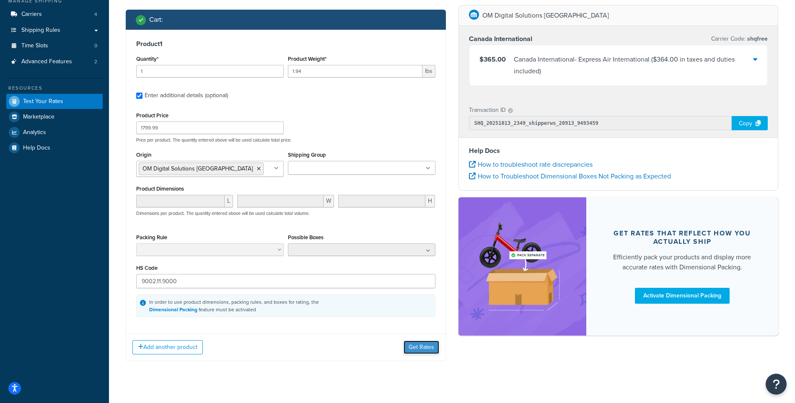
click at [416, 348] on button "Get Rates" at bounding box center [422, 347] width 36 height 13
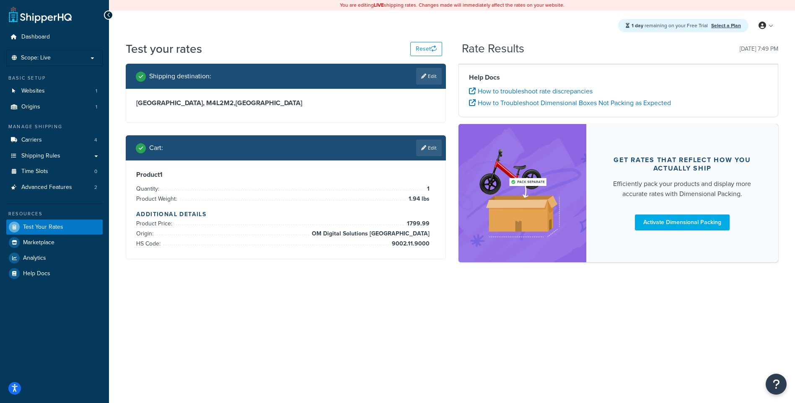
scroll to position [0, 0]
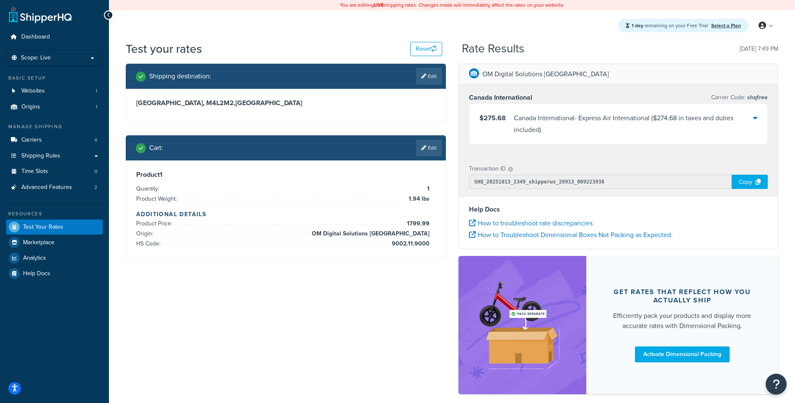
click at [310, 39] on div "1 day remaining on your Free Trial Select a Plan My Profile Billing Global Sett…" at bounding box center [452, 25] width 686 height 30
click at [432, 70] on link "Edit" at bounding box center [429, 76] width 26 height 17
select select "CA"
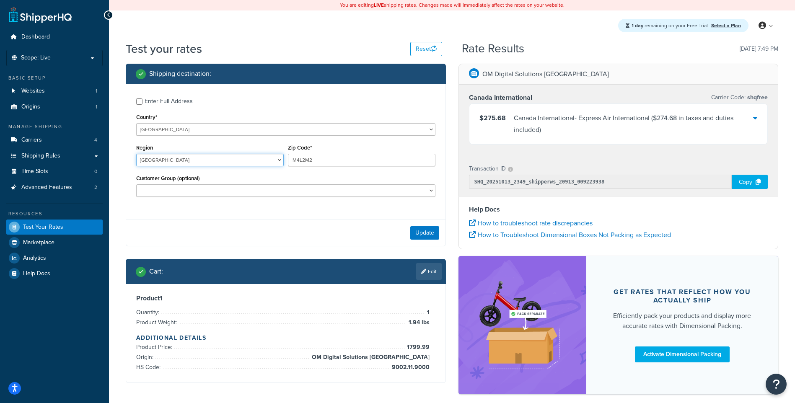
click at [237, 162] on select "[GEOGRAPHIC_DATA] [GEOGRAPHIC_DATA] [GEOGRAPHIC_DATA] [GEOGRAPHIC_DATA] [GEOGRA…" at bounding box center [210, 160] width 148 height 13
select select "QC"
click at [136, 154] on select "[GEOGRAPHIC_DATA] [GEOGRAPHIC_DATA] [GEOGRAPHIC_DATA] [GEOGRAPHIC_DATA] [GEOGRA…" at bounding box center [210, 160] width 148 height 13
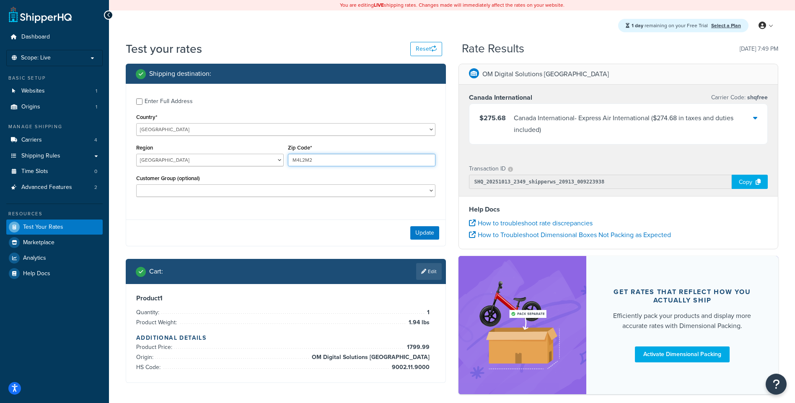
click at [398, 159] on input "M4L2M2" at bounding box center [362, 160] width 148 height 13
paste input "H7L 3X5"
type input "H7L 3X5"
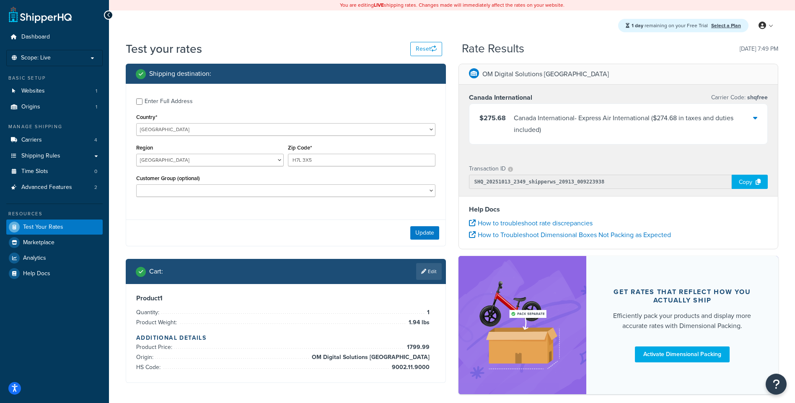
click at [429, 242] on div "Update" at bounding box center [285, 233] width 319 height 26
click at [429, 238] on button "Update" at bounding box center [424, 232] width 29 height 13
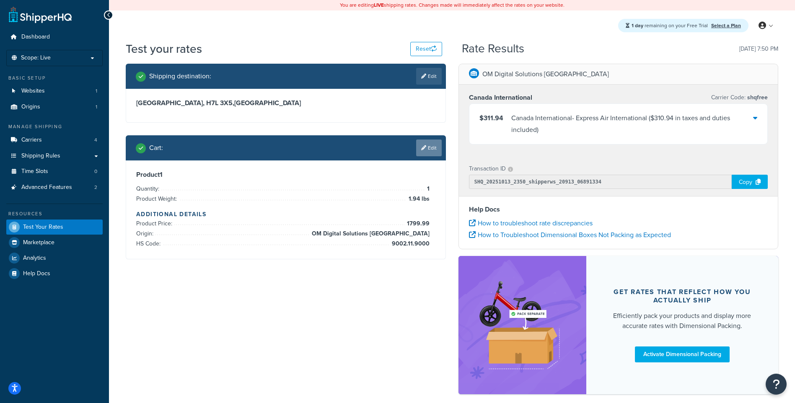
click at [432, 144] on link "Edit" at bounding box center [429, 148] width 26 height 17
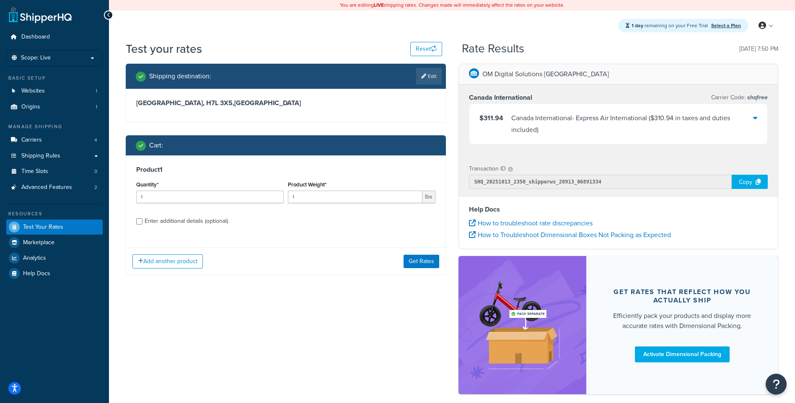
scroll to position [41, 0]
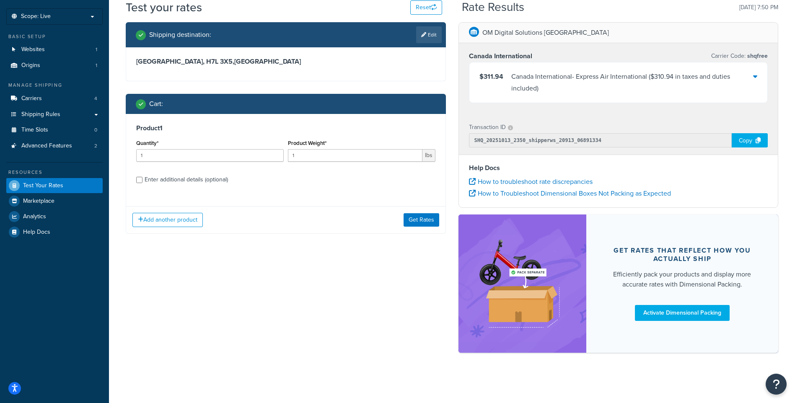
click at [168, 182] on div "Enter additional details (optional)" at bounding box center [186, 180] width 83 height 12
click at [142, 182] on input "Enter additional details (optional)" at bounding box center [139, 180] width 6 height 6
checkbox input "true"
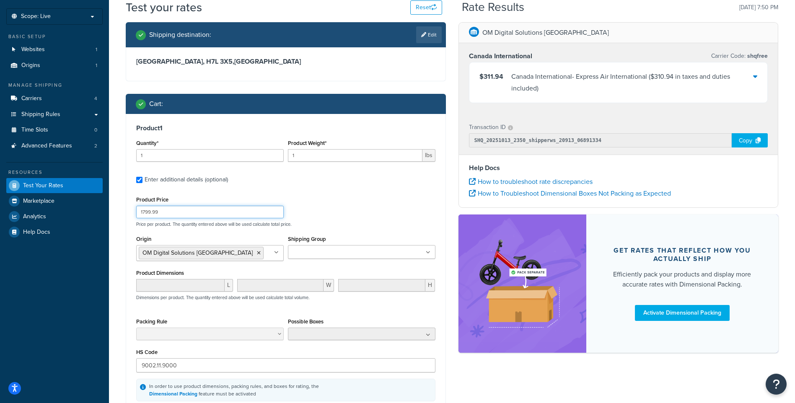
click at [210, 215] on input "1799.99" at bounding box center [210, 212] width 148 height 13
paste input "35"
type input "3599.99"
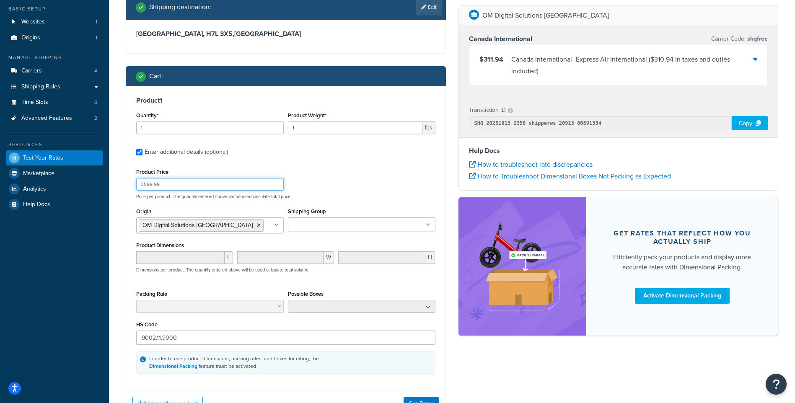
scroll to position [83, 0]
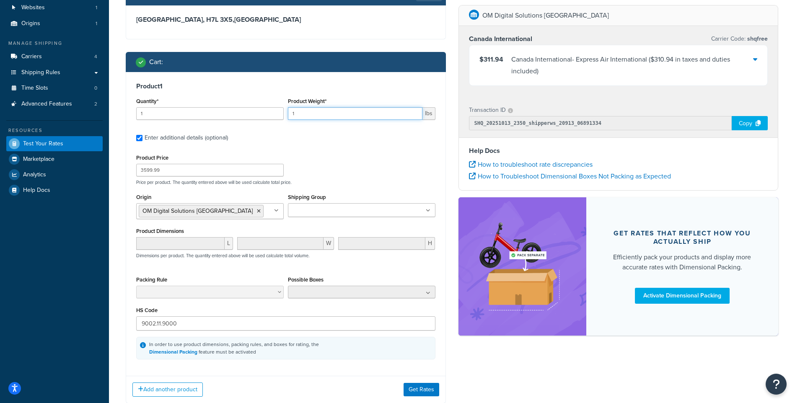
click at [369, 117] on input "1" at bounding box center [355, 113] width 135 height 13
paste input ".32"
type input "1.32"
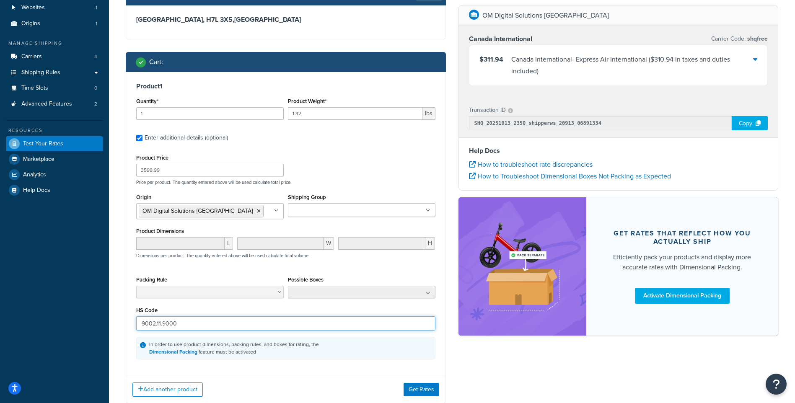
click at [203, 327] on input "9002.11.9000" at bounding box center [285, 323] width 299 height 14
paste input "8525.89.4"
type input "8525.89.4000"
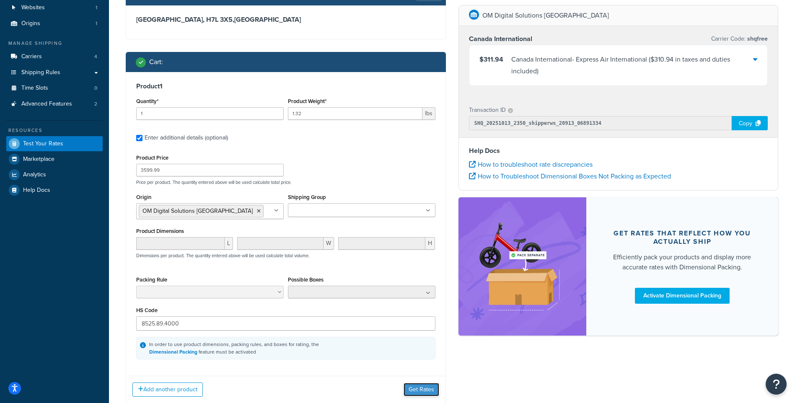
click at [412, 386] on button "Get Rates" at bounding box center [422, 389] width 36 height 13
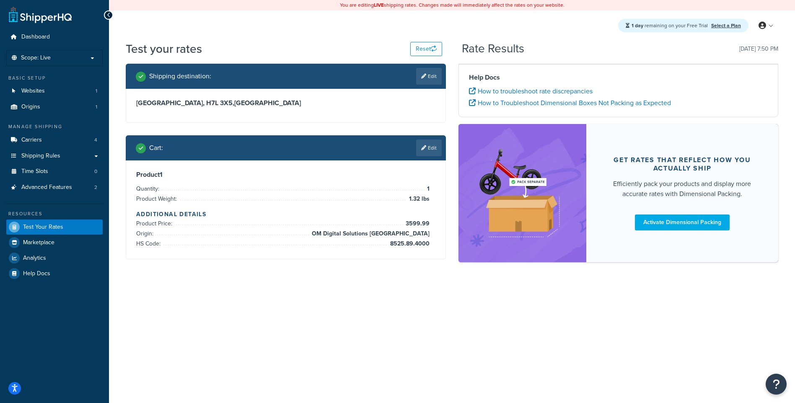
scroll to position [0, 0]
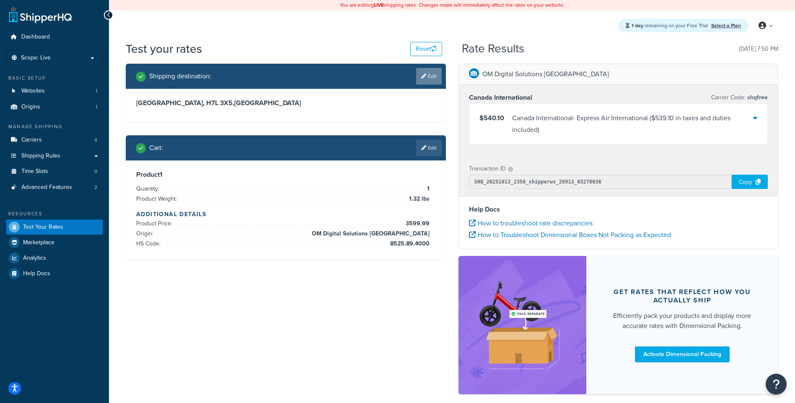
click at [417, 77] on link "Edit" at bounding box center [429, 76] width 26 height 17
select select "CA"
select select "QC"
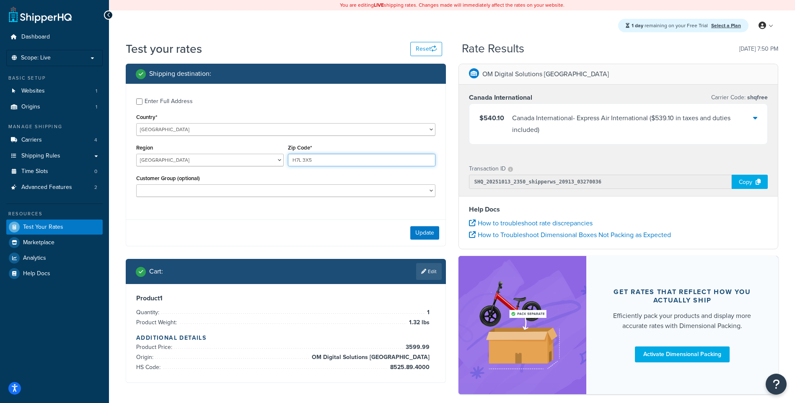
click at [328, 162] on input "H7L 3X5" at bounding box center [362, 160] width 148 height 13
paste input "X0E 0N0"
type input "X0E 0N0"
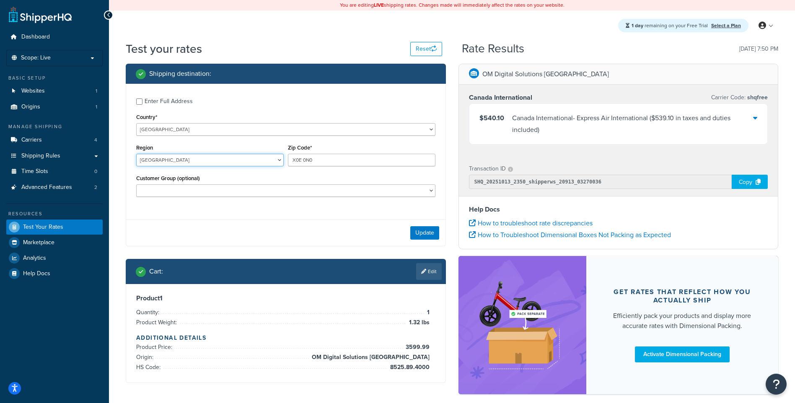
click at [209, 160] on select "[GEOGRAPHIC_DATA] [GEOGRAPHIC_DATA] [GEOGRAPHIC_DATA] [GEOGRAPHIC_DATA] [GEOGRA…" at bounding box center [210, 160] width 148 height 13
select select "NT"
click at [136, 154] on select "[GEOGRAPHIC_DATA] [GEOGRAPHIC_DATA] [GEOGRAPHIC_DATA] [GEOGRAPHIC_DATA] [GEOGRA…" at bounding box center [210, 160] width 148 height 13
click at [426, 234] on button "Update" at bounding box center [424, 232] width 29 height 13
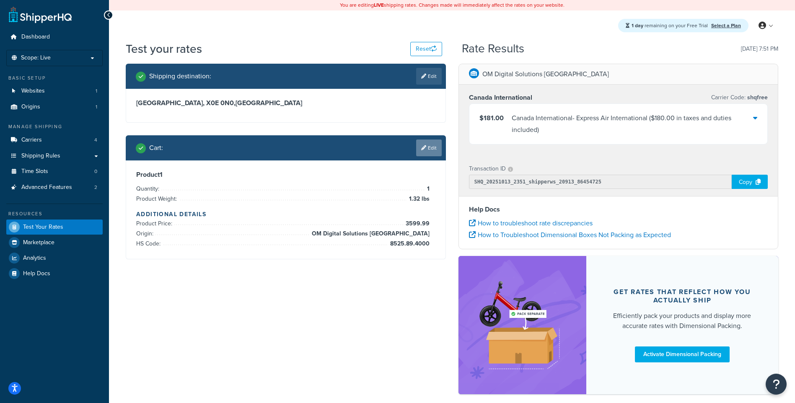
click at [436, 148] on link "Edit" at bounding box center [429, 148] width 26 height 17
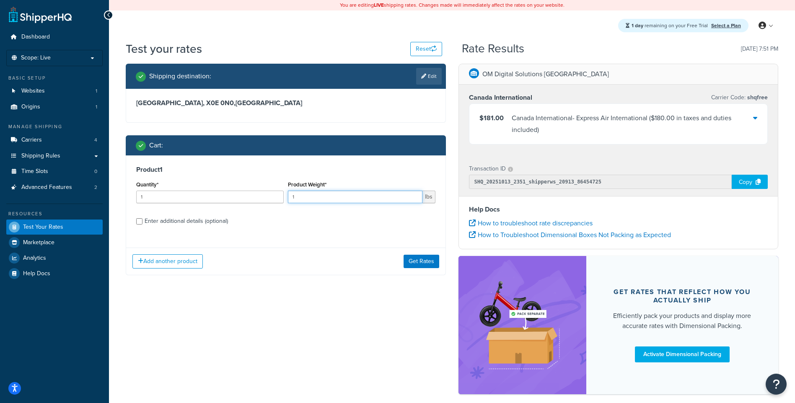
click at [306, 194] on input "1" at bounding box center [355, 197] width 135 height 13
paste input "0.025"
type input "0.025"
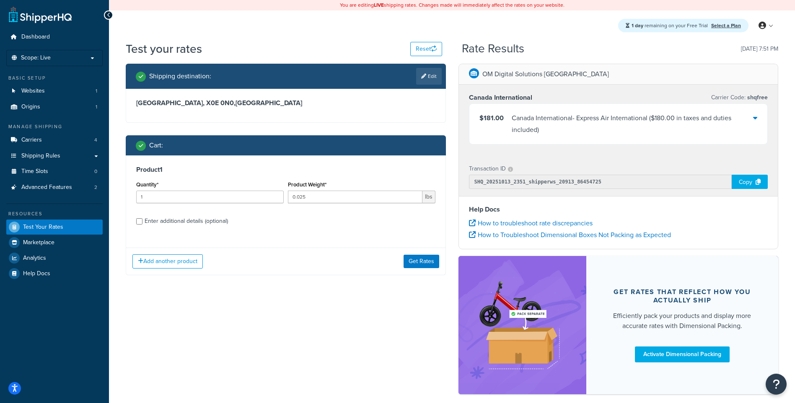
click at [186, 220] on div "Enter additional details (optional)" at bounding box center [186, 221] width 83 height 12
click at [142, 220] on input "Enter additional details (optional)" at bounding box center [139, 221] width 6 height 6
checkbox input "true"
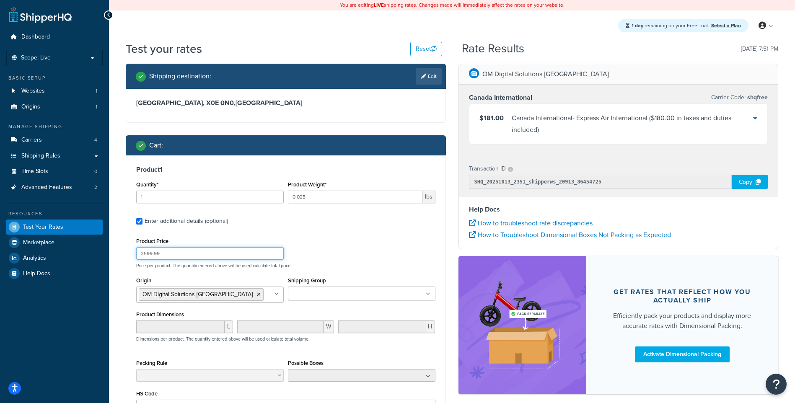
click at [228, 256] on input "3599.99" at bounding box center [210, 253] width 148 height 13
paste input "2"
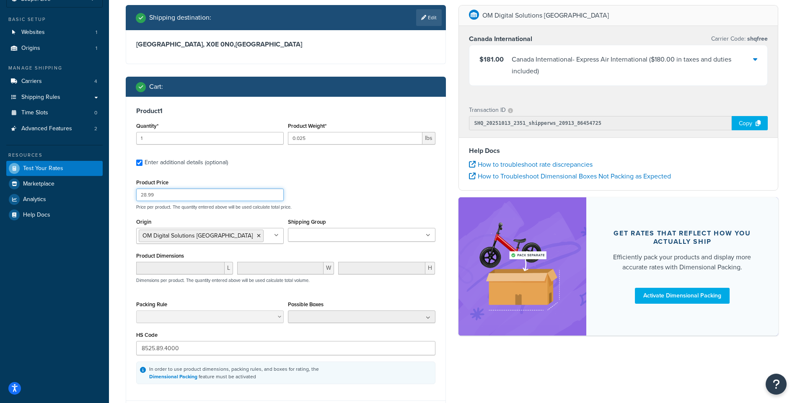
scroll to position [139, 0]
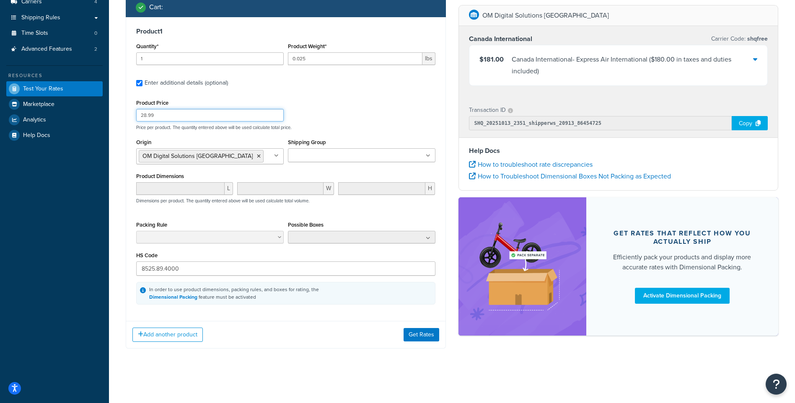
type input "28.99"
click at [211, 265] on input "8525.89.4000" at bounding box center [285, 269] width 299 height 14
paste input "9.90.77"
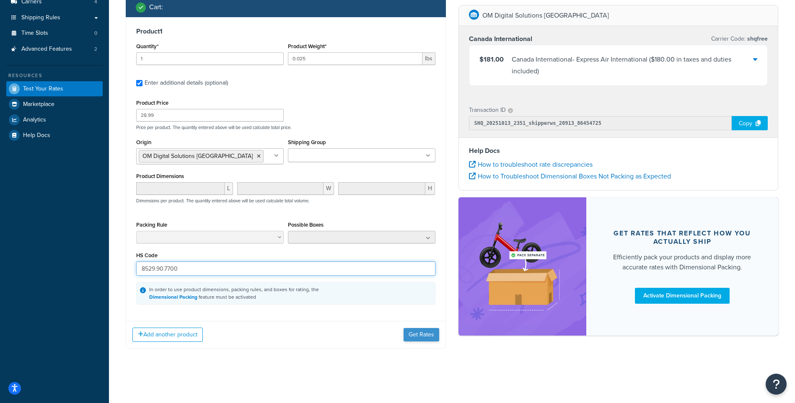
type input "8529.90.7700"
click at [428, 333] on button "Get Rates" at bounding box center [422, 334] width 36 height 13
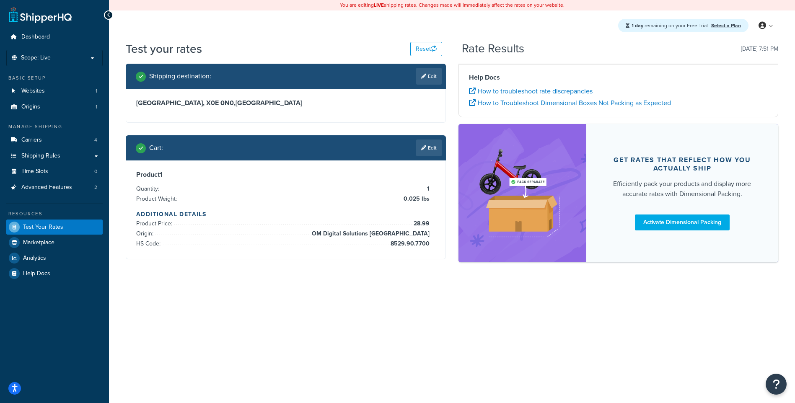
scroll to position [0, 0]
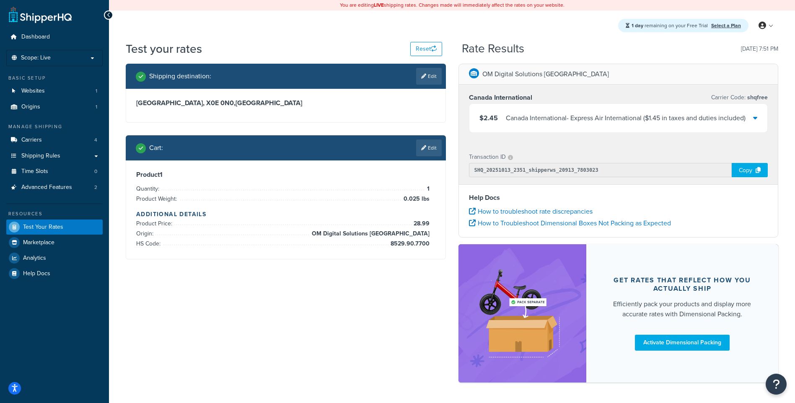
click at [166, 42] on h1 "Test your rates" at bounding box center [164, 49] width 76 height 16
click at [407, 86] on div "Shipping destination : Edit" at bounding box center [286, 76] width 320 height 25
click at [429, 82] on link "Edit" at bounding box center [429, 76] width 26 height 17
select select "CA"
select select "NT"
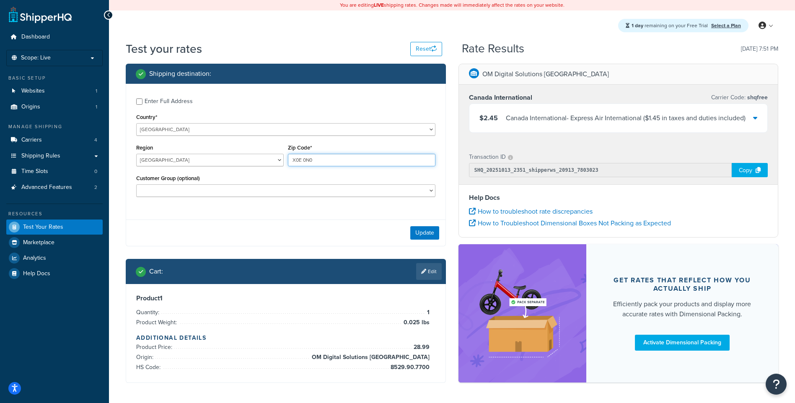
click at [336, 166] on input "X0E 0N0" at bounding box center [362, 160] width 148 height 13
paste input "T3L 2P1"
type input "T3L 2P1"
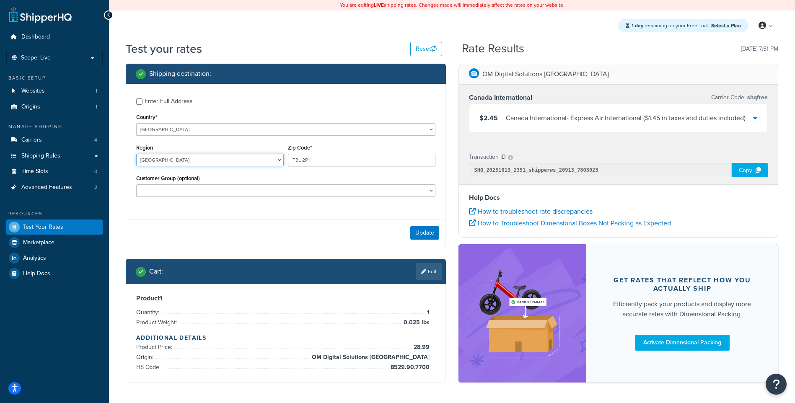
click at [194, 160] on select "[GEOGRAPHIC_DATA] [GEOGRAPHIC_DATA] [GEOGRAPHIC_DATA] [GEOGRAPHIC_DATA] [GEOGRA…" at bounding box center [210, 160] width 148 height 13
select select "AB"
click at [136, 154] on select "[GEOGRAPHIC_DATA] [GEOGRAPHIC_DATA] [GEOGRAPHIC_DATA] [GEOGRAPHIC_DATA] [GEOGRA…" at bounding box center [210, 160] width 148 height 13
click at [424, 233] on button "Update" at bounding box center [424, 232] width 29 height 13
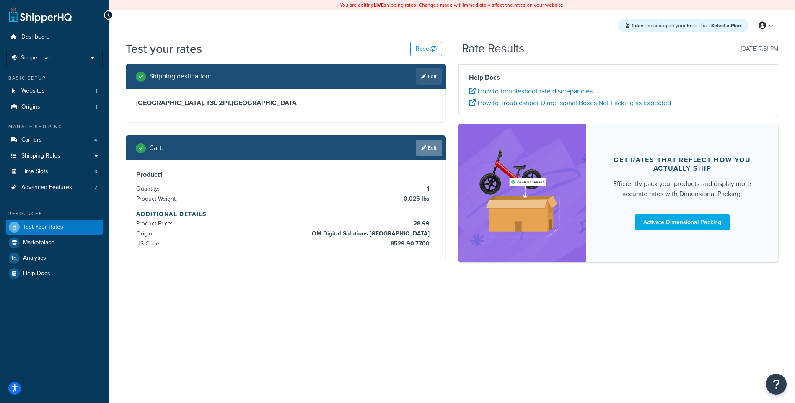
click at [431, 148] on link "Edit" at bounding box center [429, 148] width 26 height 17
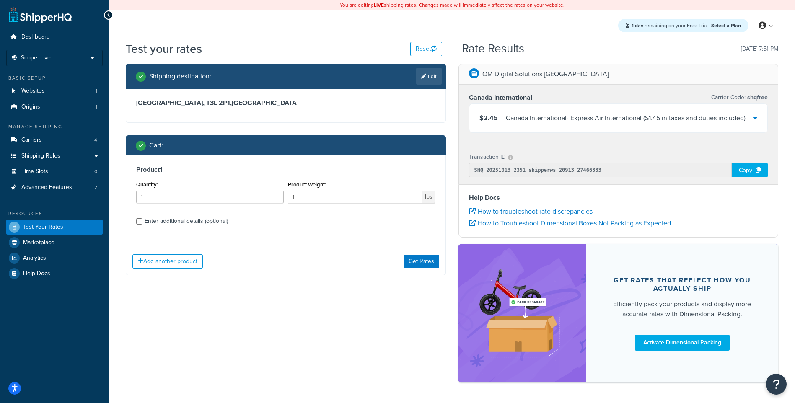
click at [167, 223] on div "Enter additional details (optional)" at bounding box center [186, 221] width 83 height 12
click at [142, 223] on input "Enter additional details (optional)" at bounding box center [139, 221] width 6 height 6
checkbox input "true"
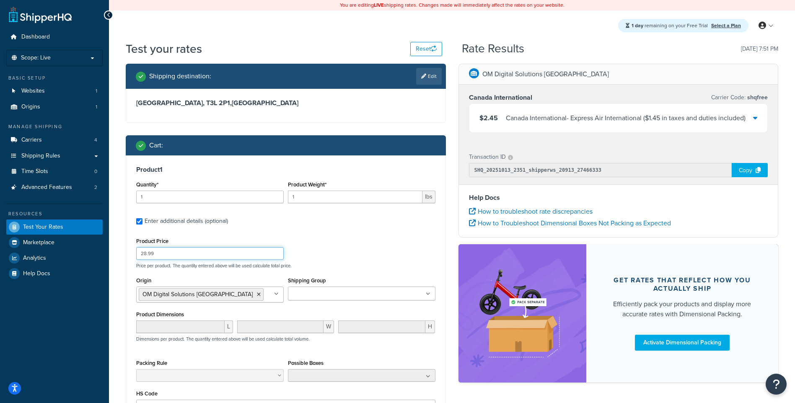
click at [167, 249] on input "28.99" at bounding box center [210, 253] width 148 height 13
paste input "799"
type input "2799.99"
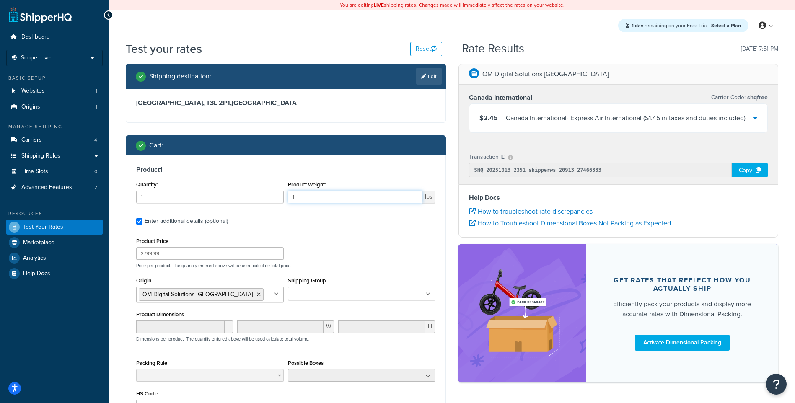
click at [306, 199] on input "1" at bounding box center [355, 197] width 135 height 13
paste input "3.49"
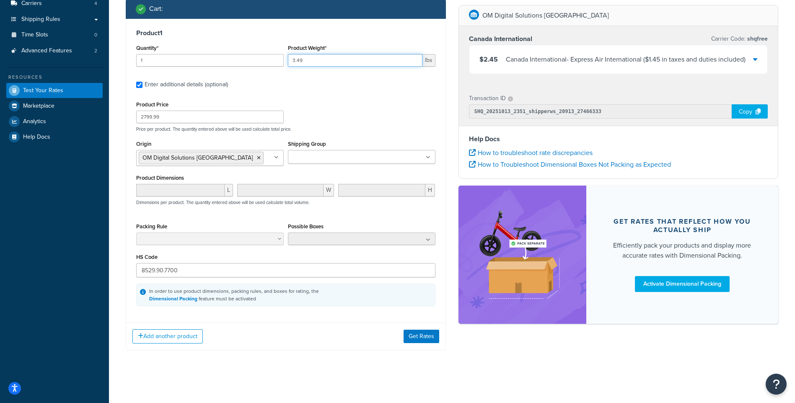
scroll to position [139, 0]
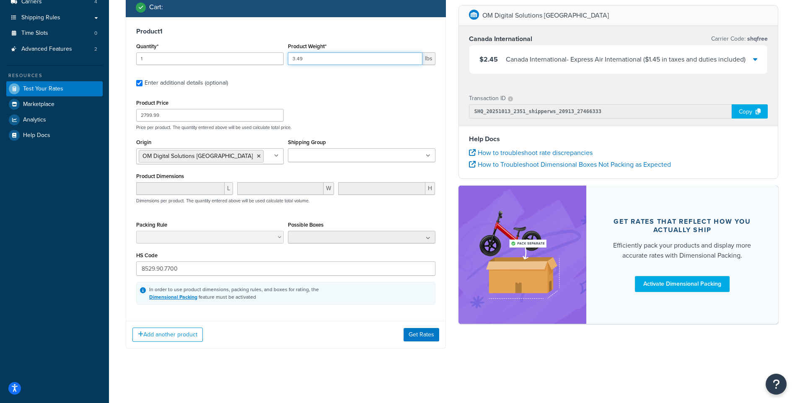
type input "3.49"
click at [200, 267] on input "8529.90.7700" at bounding box center [285, 269] width 299 height 14
paste input "5.89.40"
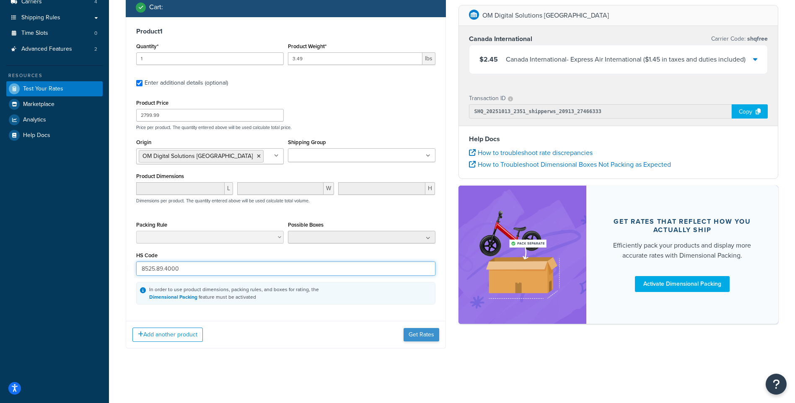
type input "8525.89.4000"
click at [417, 334] on button "Get Rates" at bounding box center [422, 334] width 36 height 13
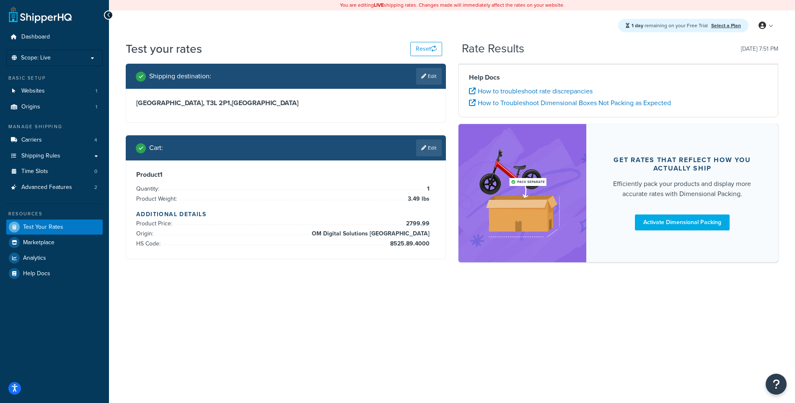
scroll to position [0, 0]
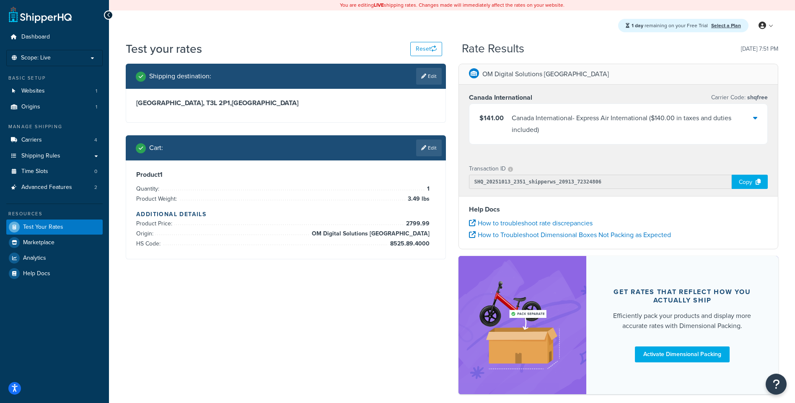
click at [286, 48] on div "Test your rates Reset" at bounding box center [284, 49] width 316 height 16
click at [427, 147] on link "Edit" at bounding box center [429, 148] width 26 height 17
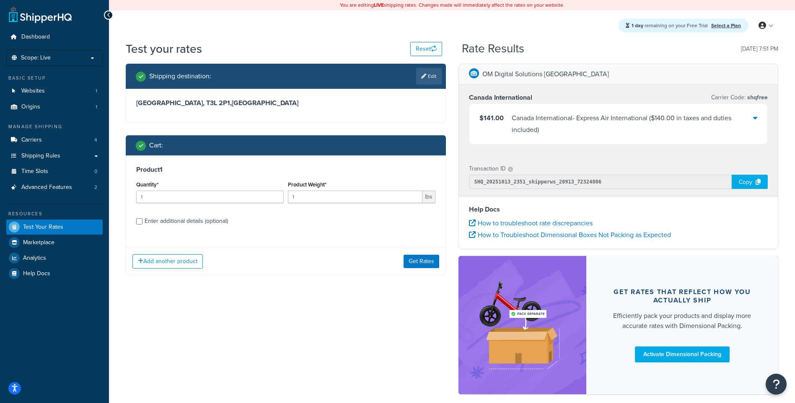
scroll to position [41, 0]
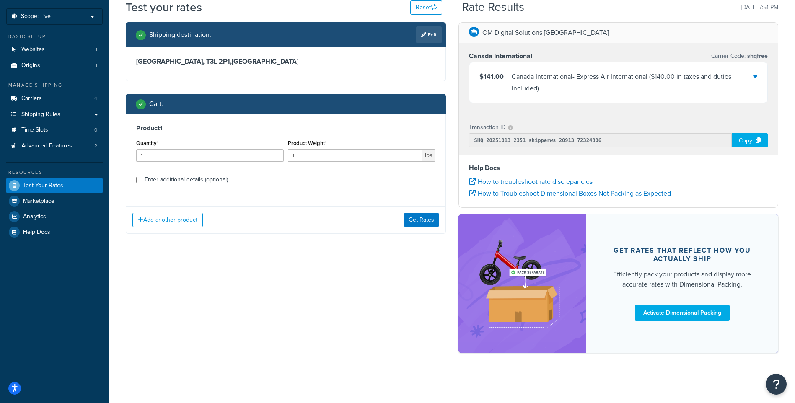
click at [170, 186] on div "Product 1 Quantity* 1 Product Weight* 1 lbs Enter additional details (optional)" at bounding box center [285, 157] width 319 height 86
click at [171, 182] on div "Enter additional details (optional)" at bounding box center [186, 180] width 83 height 12
click at [142, 182] on input "Enter additional details (optional)" at bounding box center [139, 180] width 6 height 6
checkbox input "true"
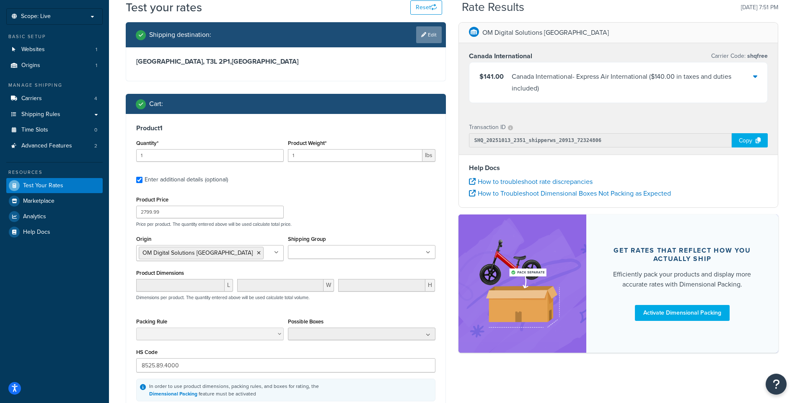
click at [430, 31] on link "Edit" at bounding box center [429, 34] width 26 height 17
select select "CA"
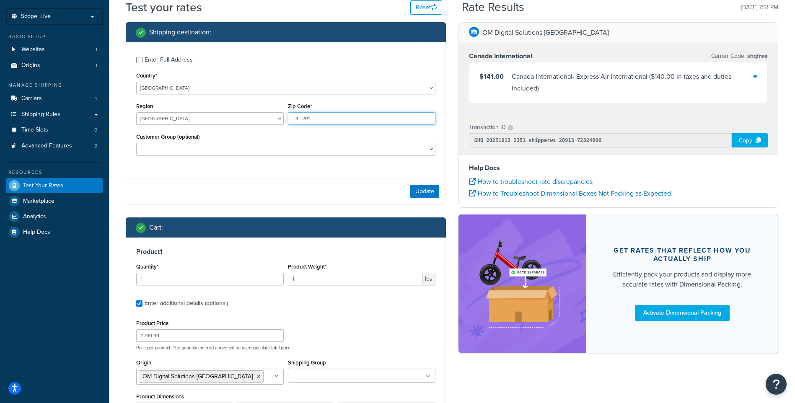
click at [352, 120] on input "T3L 2P1" at bounding box center [362, 118] width 148 height 13
paste input "M4L2M2"
type input "M4L2M2"
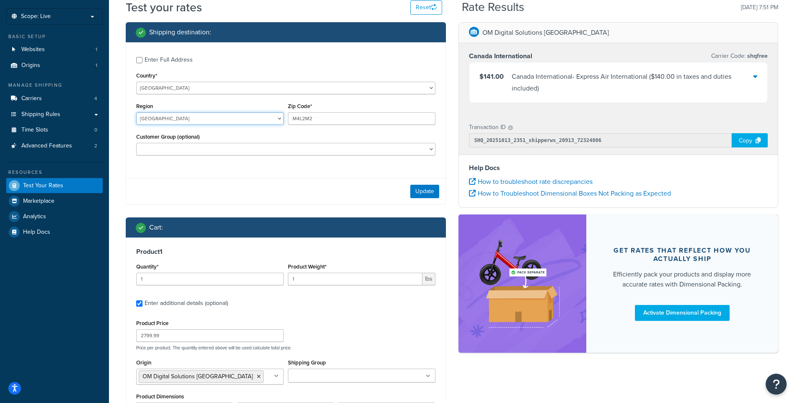
click at [219, 120] on select "[GEOGRAPHIC_DATA] [GEOGRAPHIC_DATA] [GEOGRAPHIC_DATA] [GEOGRAPHIC_DATA] [GEOGRA…" at bounding box center [210, 118] width 148 height 13
select select "ON"
click at [136, 113] on select "[GEOGRAPHIC_DATA] [GEOGRAPHIC_DATA] [GEOGRAPHIC_DATA] [GEOGRAPHIC_DATA] [GEOGRA…" at bounding box center [210, 118] width 148 height 13
click at [432, 192] on button "Update" at bounding box center [424, 191] width 29 height 13
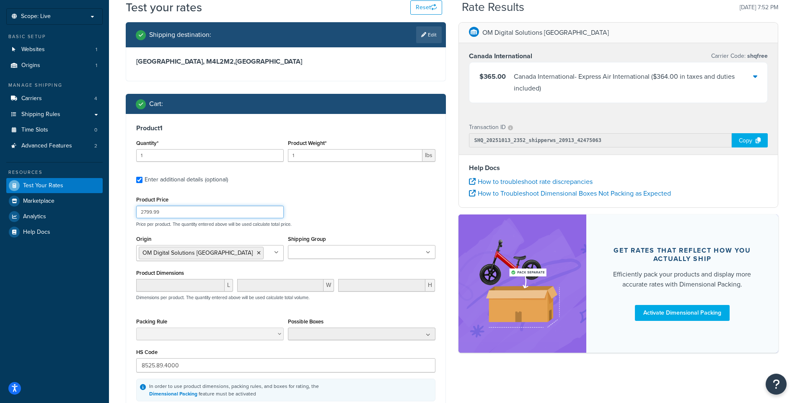
click at [180, 209] on input "2799.99" at bounding box center [210, 212] width 148 height 13
paste input "1"
type input "1799.99"
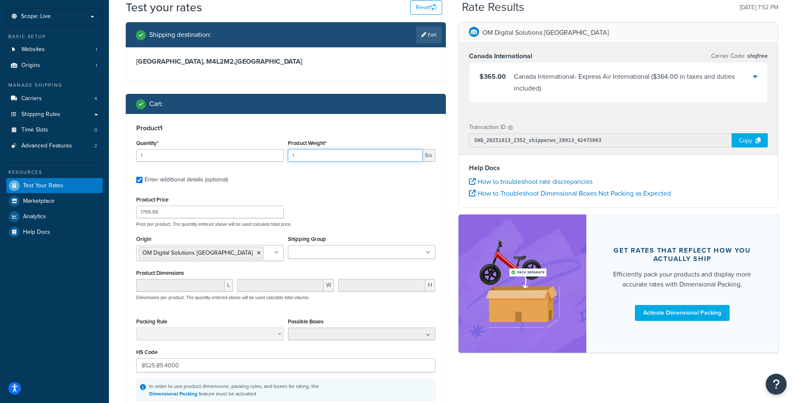
click at [323, 161] on input "1" at bounding box center [355, 155] width 135 height 13
paste input ".94"
type input "1.94"
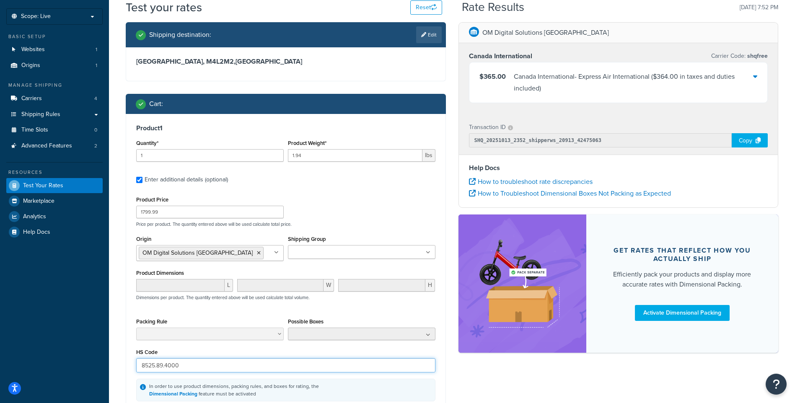
click at [166, 370] on input "8525.89.4000" at bounding box center [285, 365] width 299 height 14
paste input "9002.11.9"
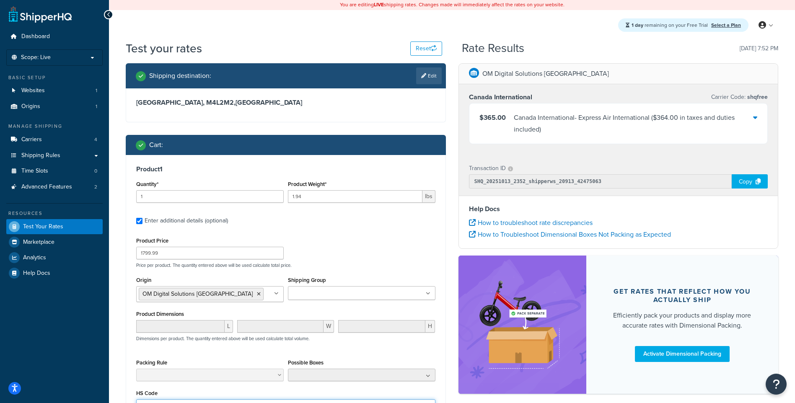
scroll to position [139, 0]
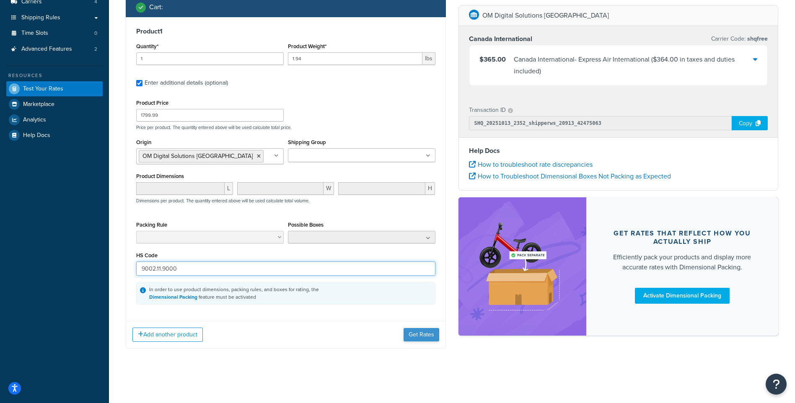
type input "9002.11.9000"
click at [414, 334] on button "Get Rates" at bounding box center [422, 334] width 36 height 13
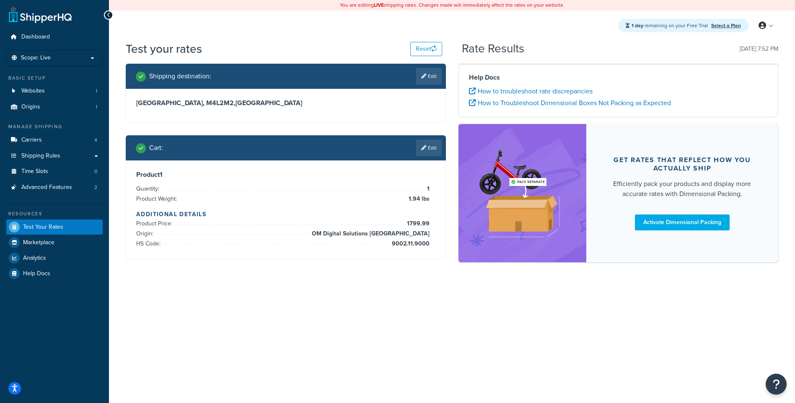
scroll to position [0, 0]
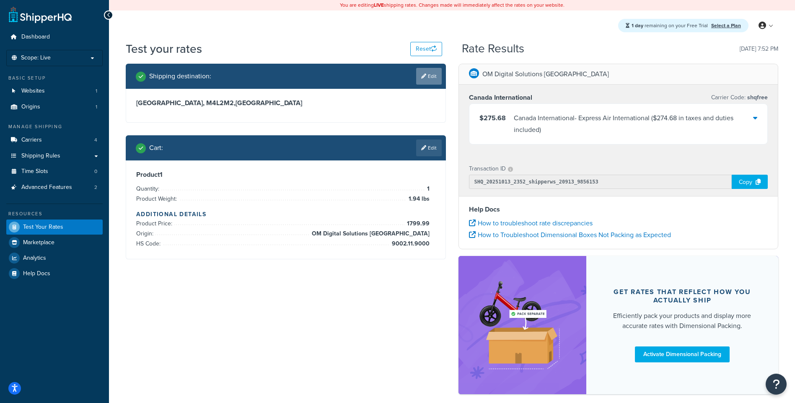
click at [435, 72] on link "Edit" at bounding box center [429, 76] width 26 height 17
select select "CA"
select select "ON"
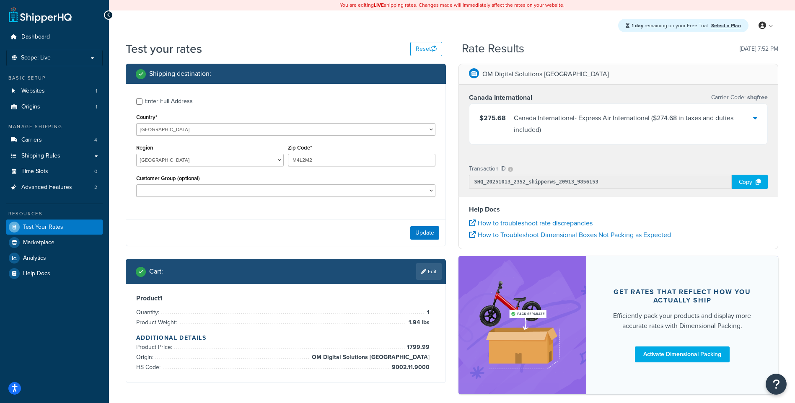
drag, startPoint x: 293, startPoint y: 174, endPoint x: 300, endPoint y: 169, distance: 7.8
click at [293, 174] on div "Customer Group (optional) Logged In Not Logged in Retail Wholesale" at bounding box center [285, 185] width 299 height 24
click at [306, 166] on input "M4L2M2" at bounding box center [362, 160] width 148 height 13
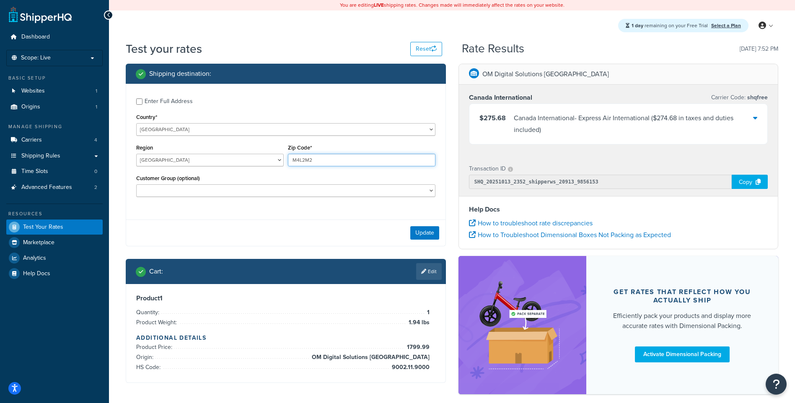
paste input "T3L 2P1"
type input "T3L 2P1"
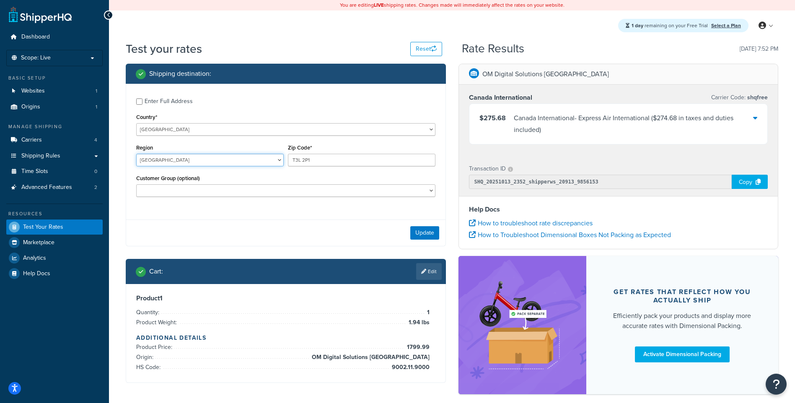
click at [210, 160] on select "[GEOGRAPHIC_DATA] [GEOGRAPHIC_DATA] [GEOGRAPHIC_DATA] [GEOGRAPHIC_DATA] [GEOGRA…" at bounding box center [210, 160] width 148 height 13
select select "AB"
click at [136, 154] on select "[GEOGRAPHIC_DATA] [GEOGRAPHIC_DATA] [GEOGRAPHIC_DATA] [GEOGRAPHIC_DATA] [GEOGRA…" at bounding box center [210, 160] width 148 height 13
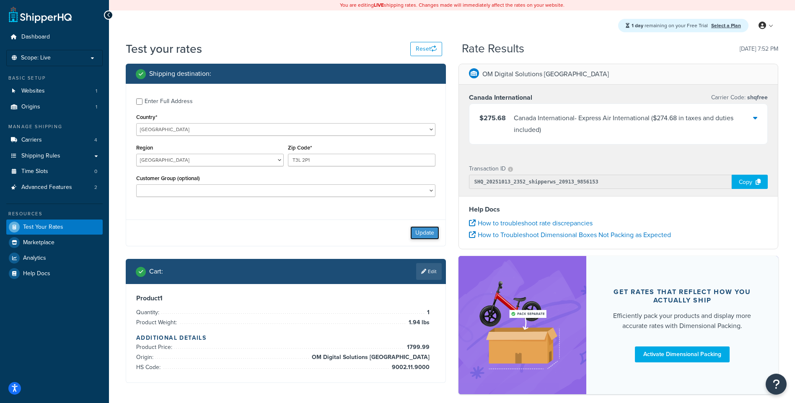
click at [429, 233] on button "Update" at bounding box center [424, 232] width 29 height 13
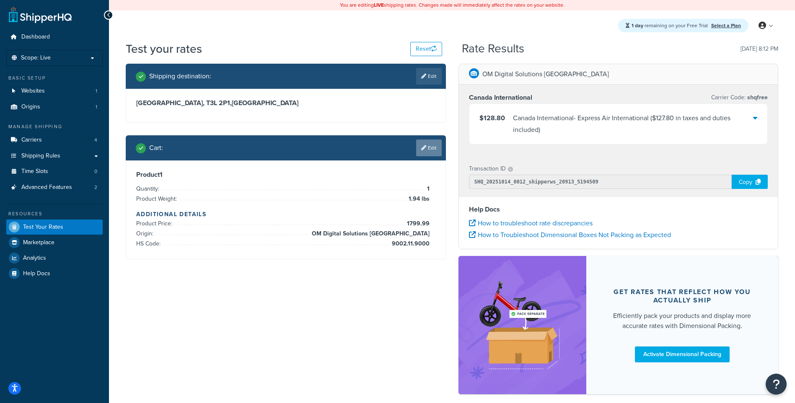
click at [431, 151] on link "Edit" at bounding box center [429, 148] width 26 height 17
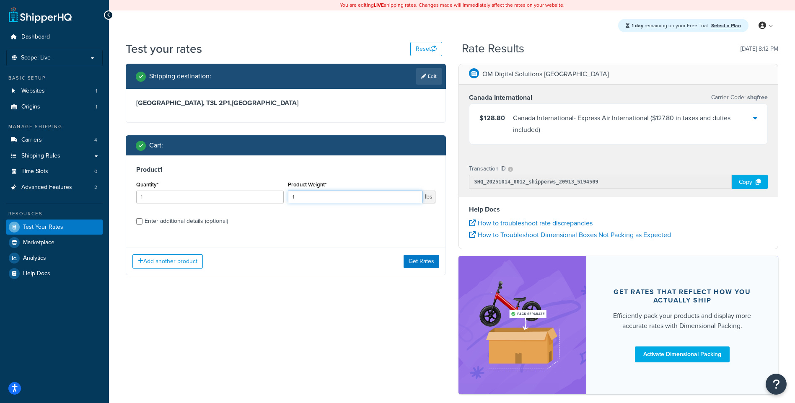
click at [369, 202] on input "1" at bounding box center [355, 197] width 135 height 13
drag, startPoint x: 328, startPoint y: 202, endPoint x: 253, endPoint y: 202, distance: 75.0
click at [253, 202] on div "Quantity* 1 Product Weight* 1 lbs" at bounding box center [285, 194] width 303 height 31
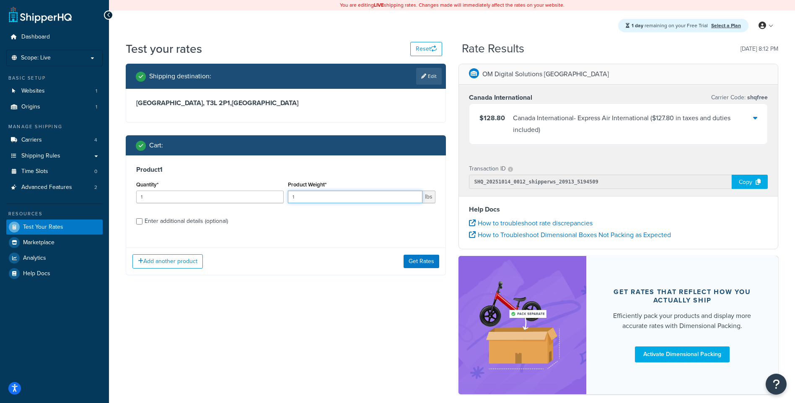
paste input "3.49"
type input "3.49"
click at [208, 225] on div "Enter additional details (optional)" at bounding box center [186, 221] width 83 height 12
click at [142, 225] on input "Enter additional details (optional)" at bounding box center [139, 221] width 6 height 6
checkbox input "true"
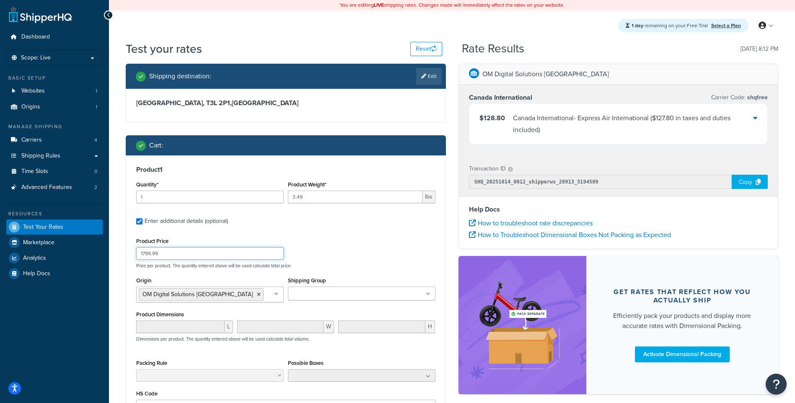
drag, startPoint x: 181, startPoint y: 252, endPoint x: 112, endPoint y: 249, distance: 68.8
click at [112, 249] on div "Test your rates Reset Rate Results [DATE] 8:12 PM Shipping destination : Edit […" at bounding box center [452, 281] width 686 height 480
paste input "2"
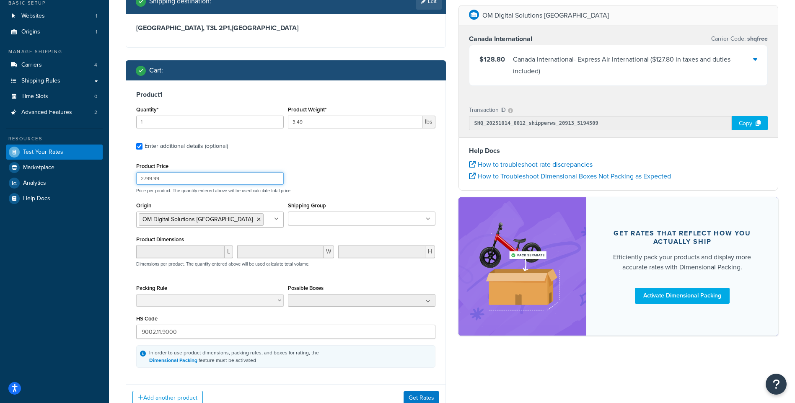
scroll to position [84, 0]
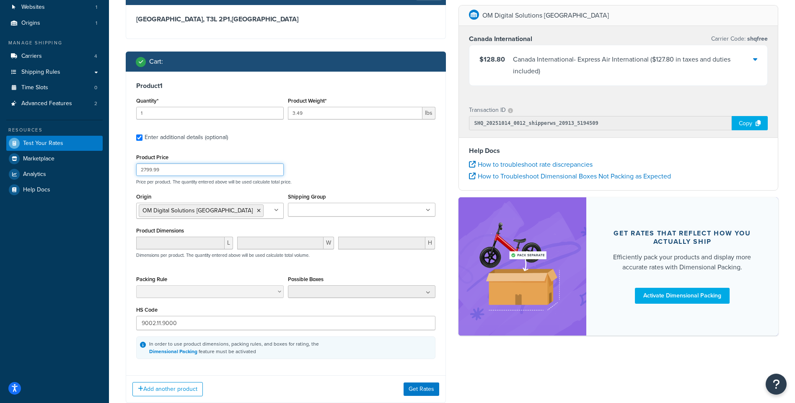
type input "2799.99"
click at [179, 321] on input "9002.11.9000" at bounding box center [285, 323] width 299 height 14
paste input "8525.89.4"
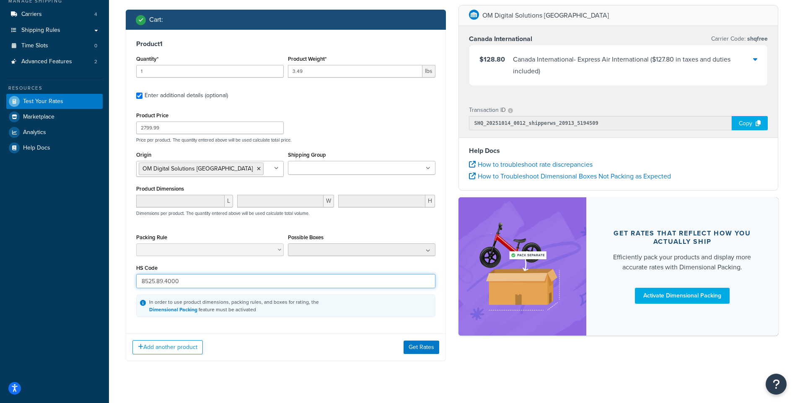
scroll to position [139, 0]
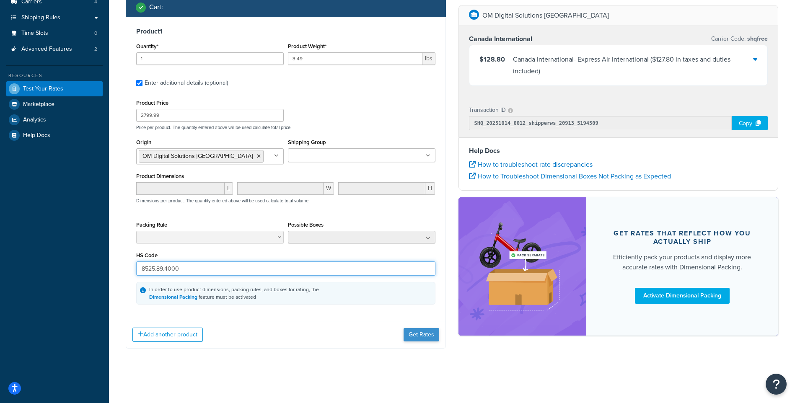
type input "8525.89.4000"
click at [434, 337] on button "Get Rates" at bounding box center [422, 334] width 36 height 13
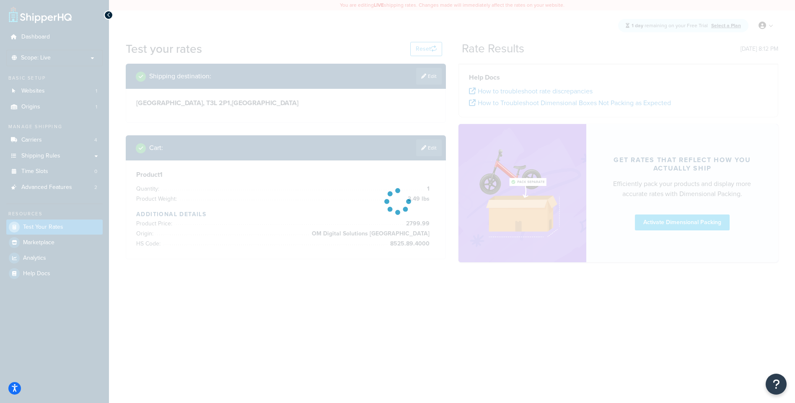
scroll to position [0, 0]
